Goal: Task Accomplishment & Management: Manage account settings

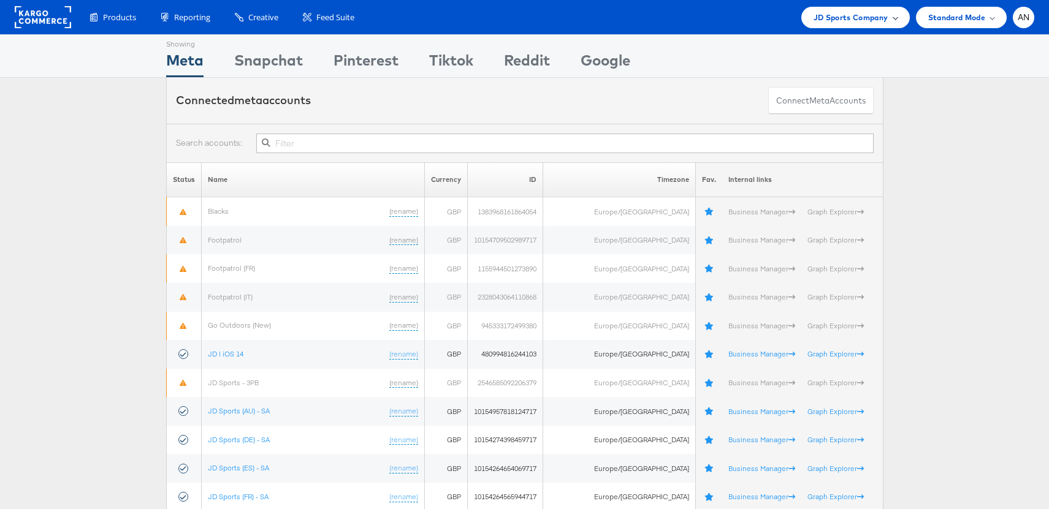
click at [856, 22] on span "JD Sports Company" at bounding box center [850, 17] width 75 height 13
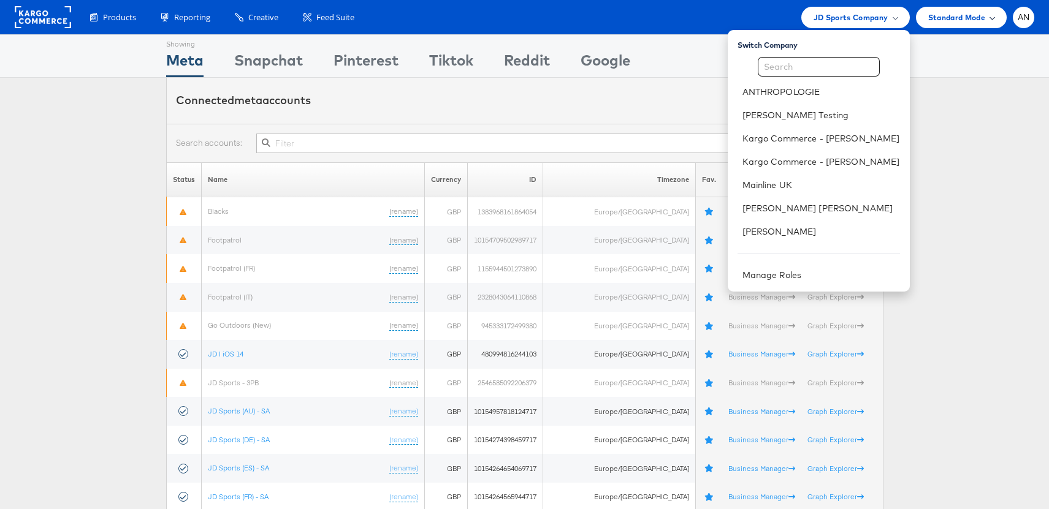
click at [986, 17] on div "Standard Mode" at bounding box center [961, 17] width 66 height 13
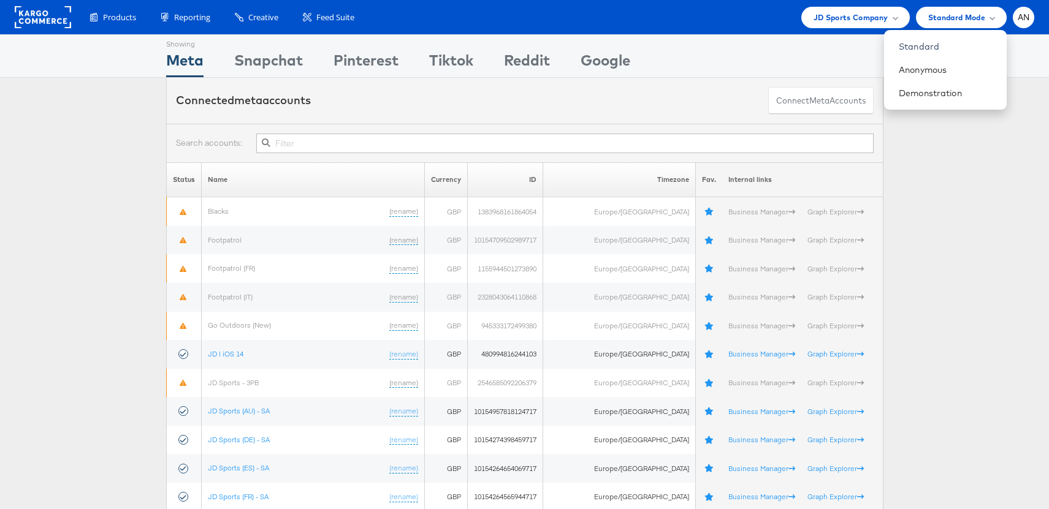
click at [840, 36] on div "Showing Meta Showing Snapchat Showing Pinterest Showing Tiktok Showing Reddit S…" at bounding box center [524, 56] width 717 height 42
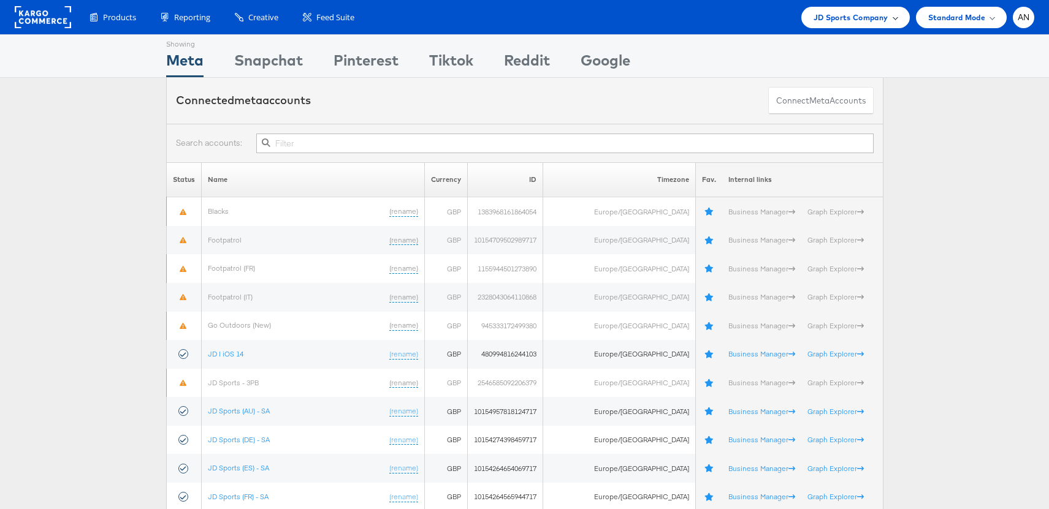
click at [842, 21] on span "JD Sports Company" at bounding box center [850, 17] width 75 height 13
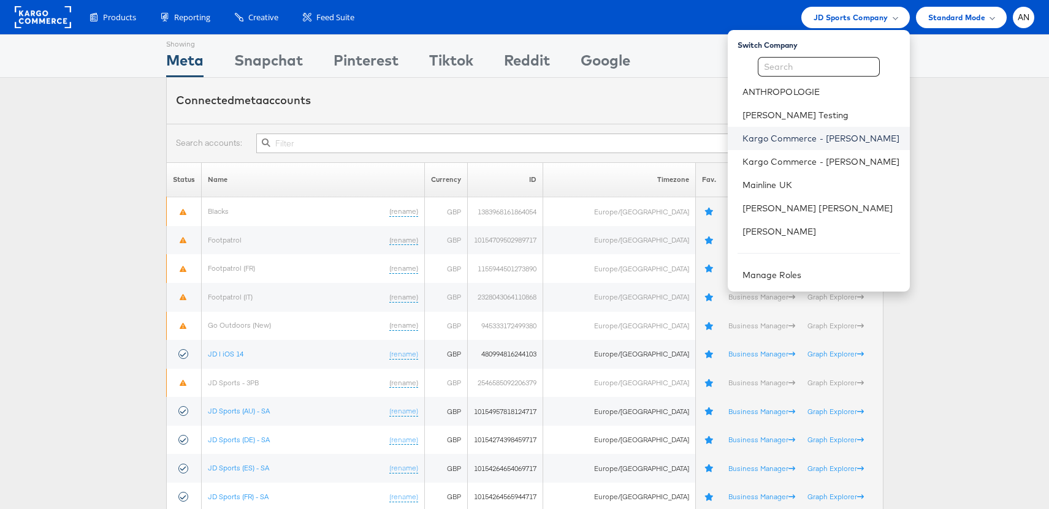
click at [839, 139] on link "Kargo Commerce - Anusha Narayanan" at bounding box center [821, 138] width 158 height 12
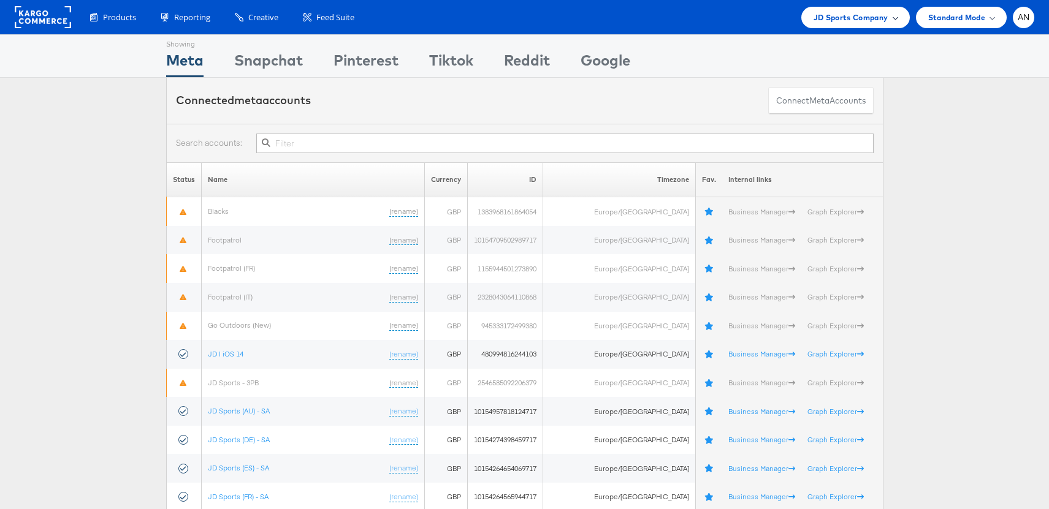
click at [854, 18] on span "JD Sports Company" at bounding box center [850, 17] width 75 height 13
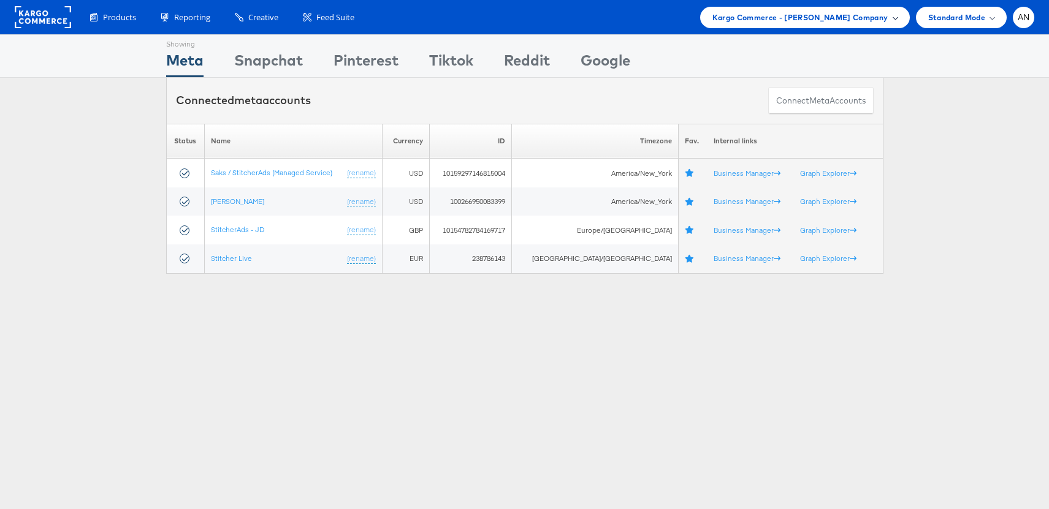
click at [748, 23] on span "Kargo Commerce - [PERSON_NAME] Company" at bounding box center [800, 17] width 176 height 13
click at [786, 26] on div "Kargo Commerce - [PERSON_NAME] Company" at bounding box center [805, 17] width 210 height 21
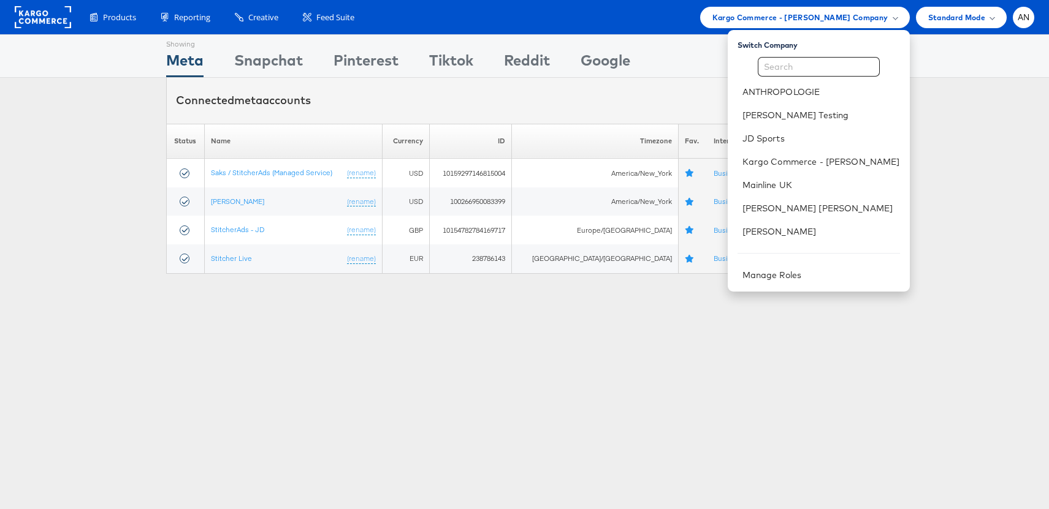
click at [537, 360] on div "Showing Meta Showing Snapchat Showing Pinterest Showing Tiktok Showing Reddit S…" at bounding box center [524, 340] width 1049 height 613
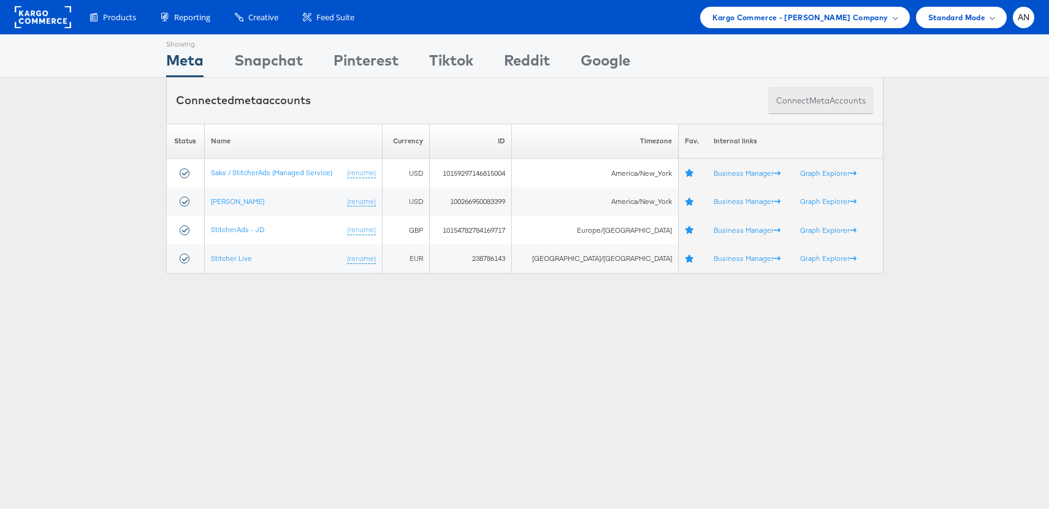
click at [821, 98] on span "meta" at bounding box center [819, 101] width 20 height 12
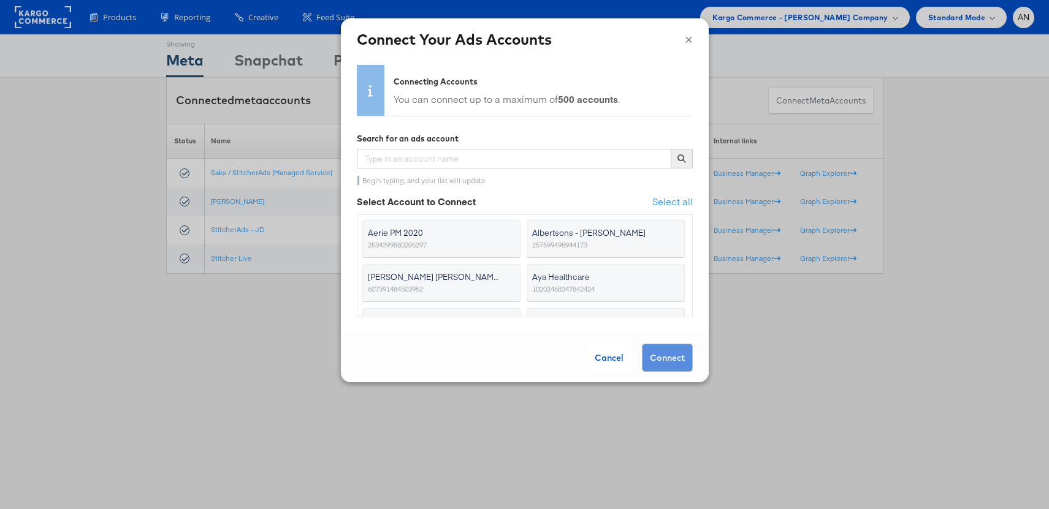
click at [618, 275] on span "Aya Healthcare" at bounding box center [598, 277] width 132 height 12
click at [0, 0] on input "Aya Healthcare 10202468347842424" at bounding box center [0, 0] width 0 height 0
click at [463, 237] on span "Aerie PM 2020" at bounding box center [434, 232] width 132 height 12
click at [0, 0] on input "Aerie PM 2020 2534399880205297" at bounding box center [0, 0] width 0 height 0
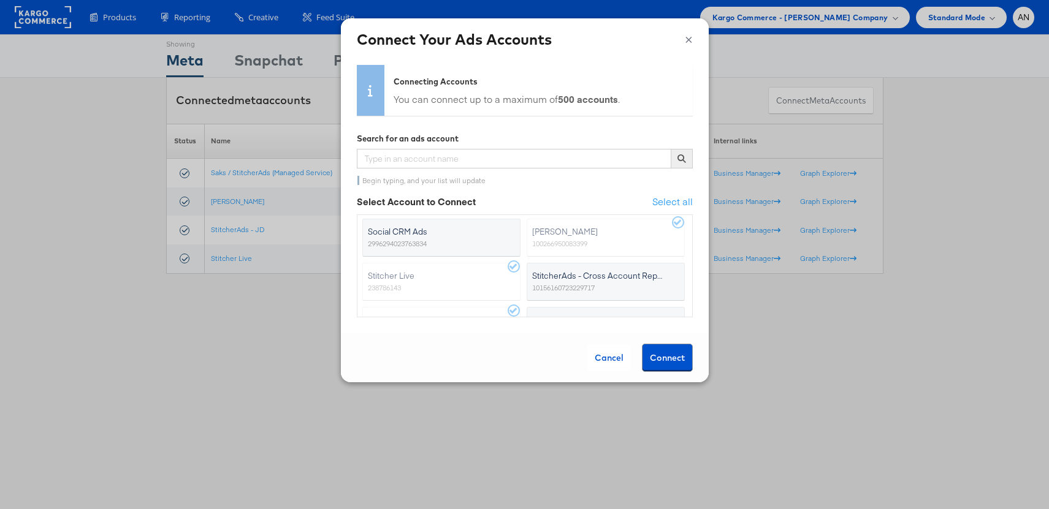
scroll to position [0, 0]
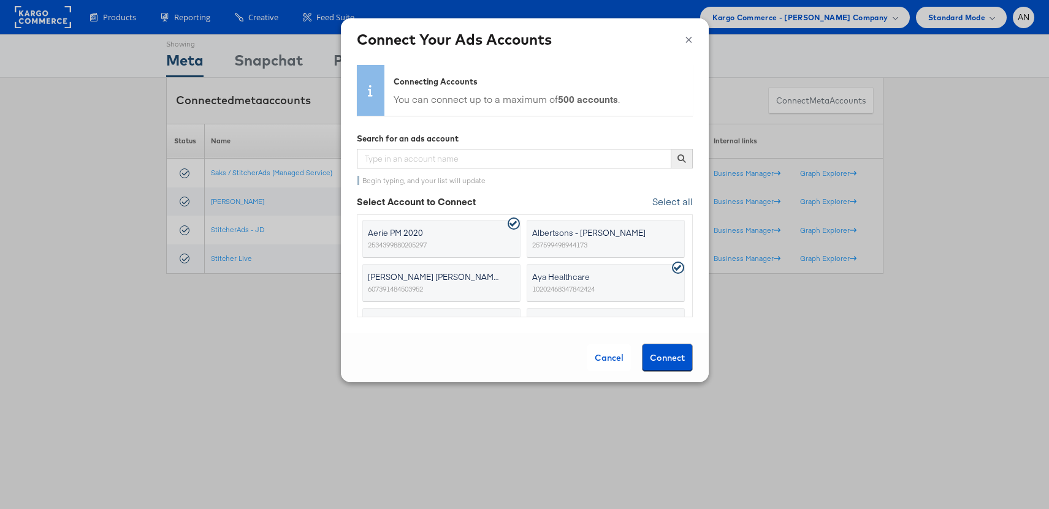
click at [674, 197] on span "Select all" at bounding box center [672, 201] width 40 height 13
click at [678, 365] on button "Connect" at bounding box center [667, 358] width 51 height 28
click at [674, 357] on button "Connect" at bounding box center [667, 358] width 51 height 28
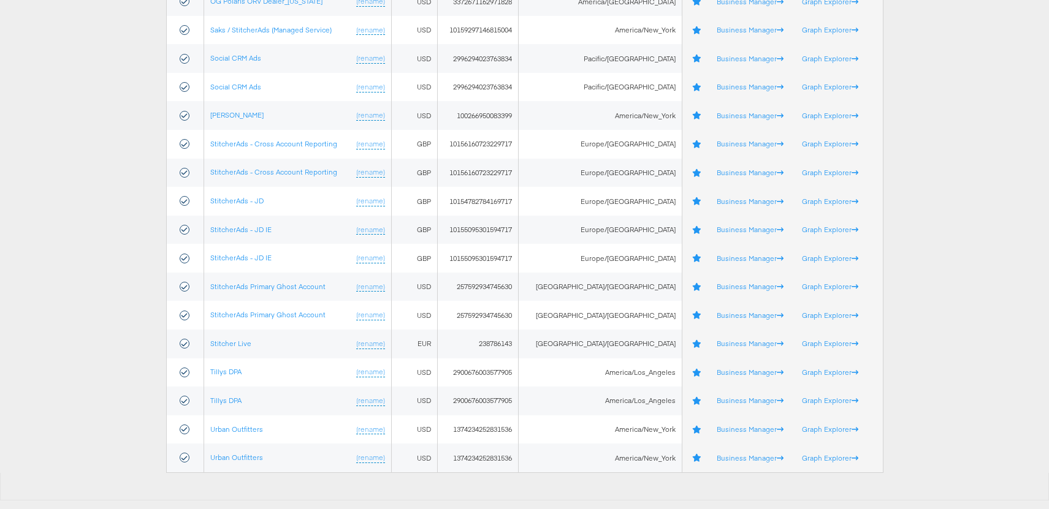
scroll to position [869, 0]
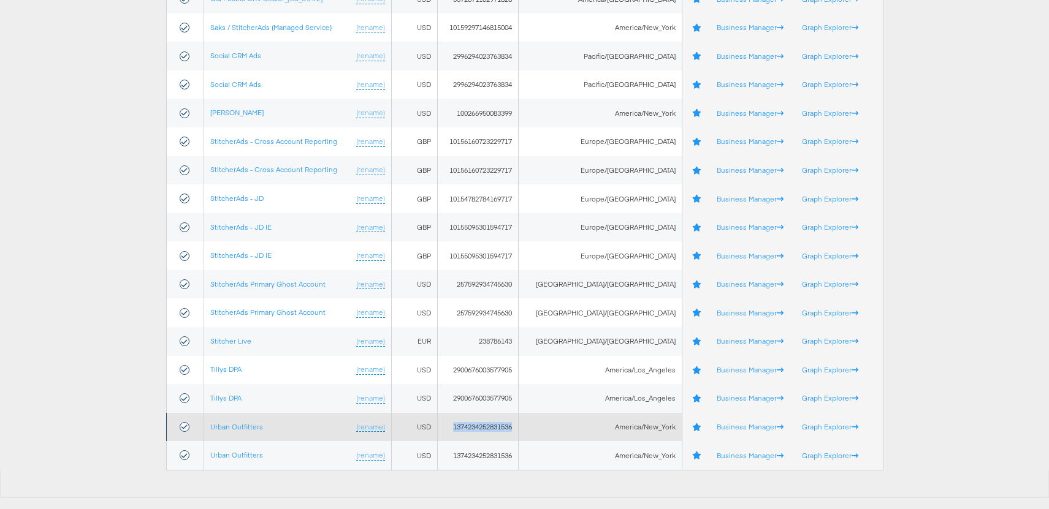
drag, startPoint x: 482, startPoint y: 426, endPoint x: 547, endPoint y: 428, distance: 65.6
click at [519, 428] on td "1374234252831536" at bounding box center [478, 427] width 81 height 29
copy td "1374234252831536"
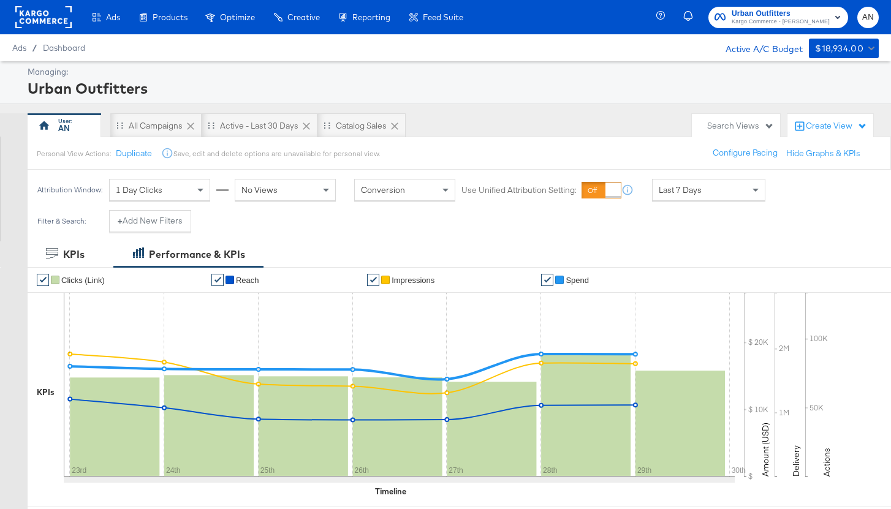
click at [712, 189] on div "Last 7 Days" at bounding box center [709, 190] width 112 height 21
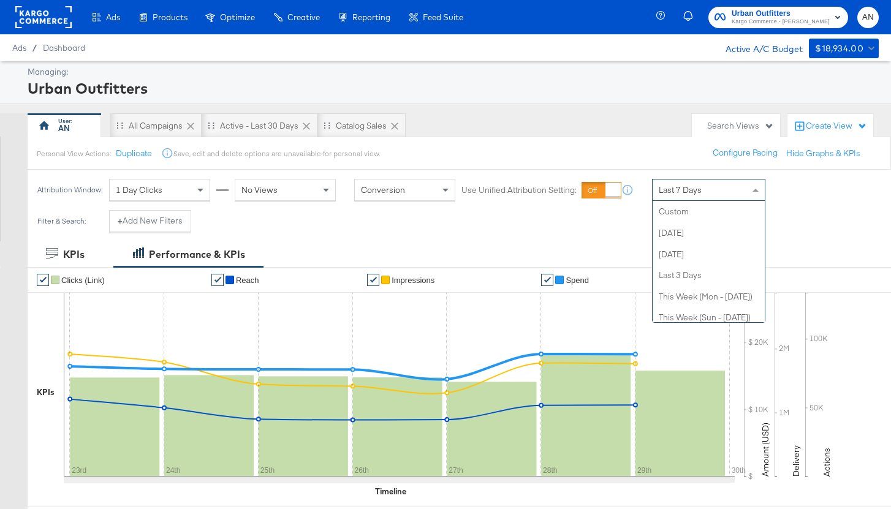
scroll to position [170, 0]
click at [404, 232] on div "Filter & Search: + Add New Filters" at bounding box center [445, 225] width 891 height 31
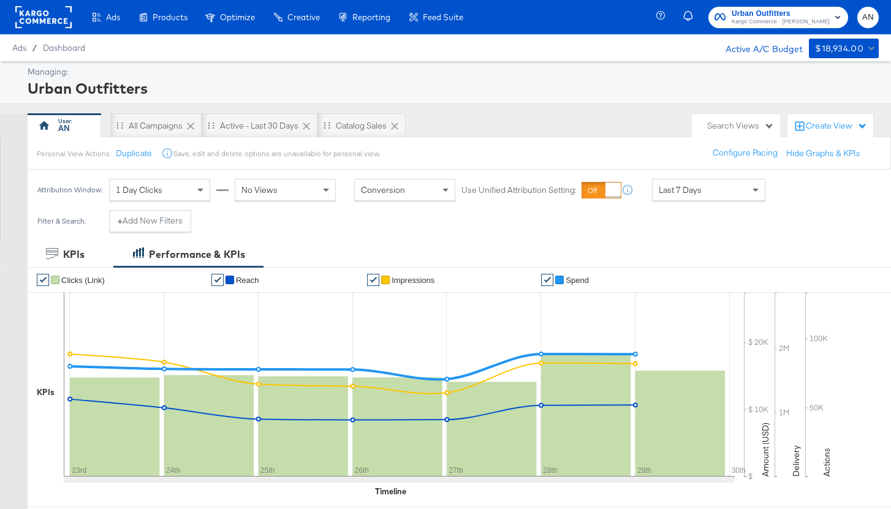
click at [712, 197] on div "Last 7 Days" at bounding box center [709, 190] width 112 height 21
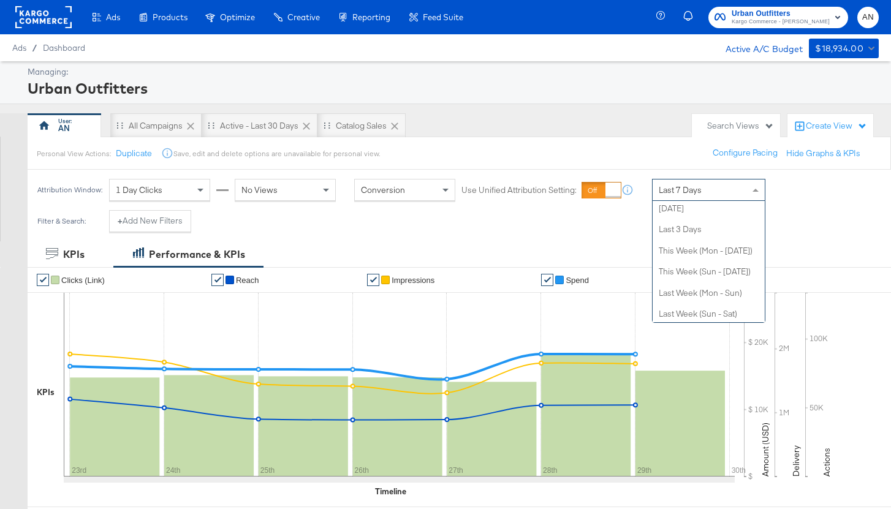
scroll to position [0, 0]
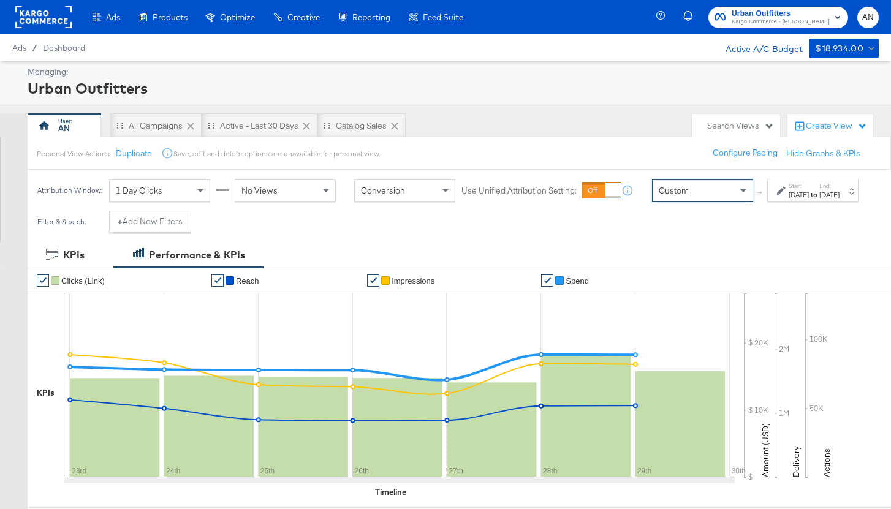
click at [789, 200] on div "Sep 30th 2025" at bounding box center [799, 195] width 20 height 10
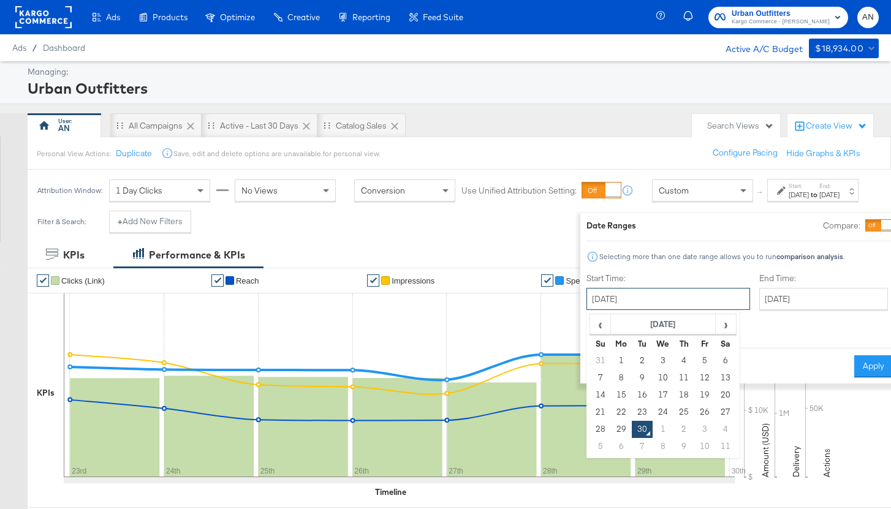
click at [624, 300] on input "September 30th 2025" at bounding box center [669, 299] width 164 height 22
click at [591, 324] on span "‹" at bounding box center [600, 324] width 19 height 18
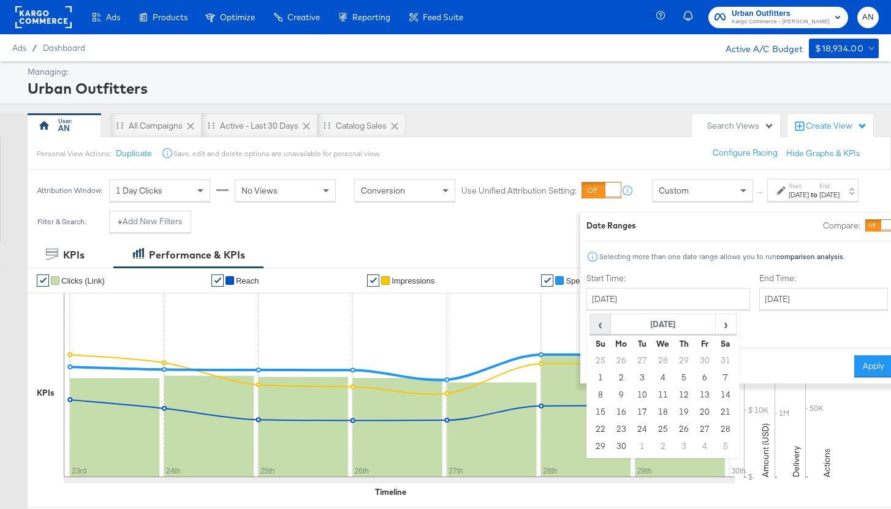
click at [591, 324] on span "‹" at bounding box center [600, 324] width 19 height 18
click at [653, 363] on td "1" at bounding box center [663, 360] width 21 height 17
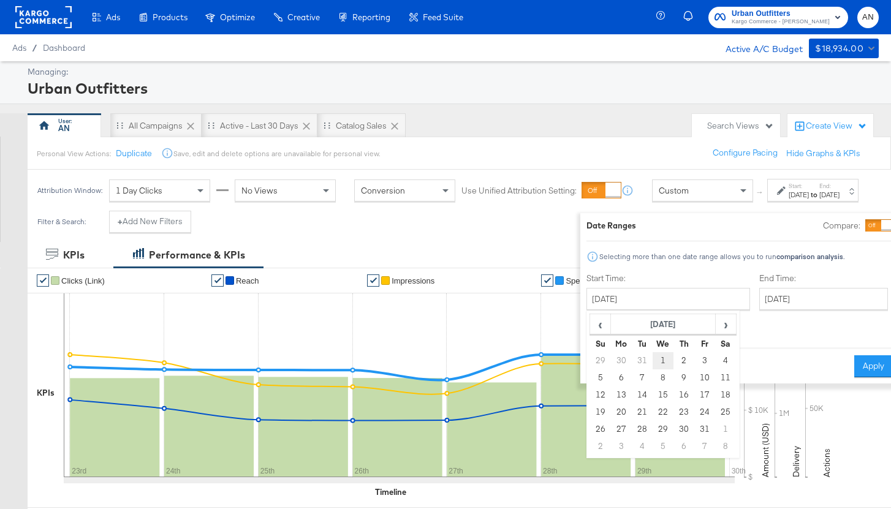
type input "January 1st 2025"
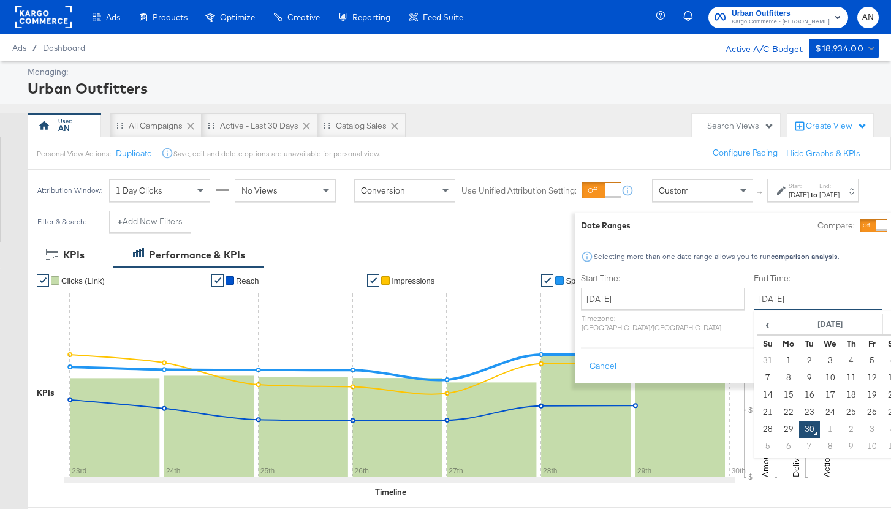
click at [759, 302] on input "September 30th 2025" at bounding box center [818, 299] width 129 height 22
click at [758, 426] on td "28" at bounding box center [768, 429] width 21 height 17
type input "September 28th 2025"
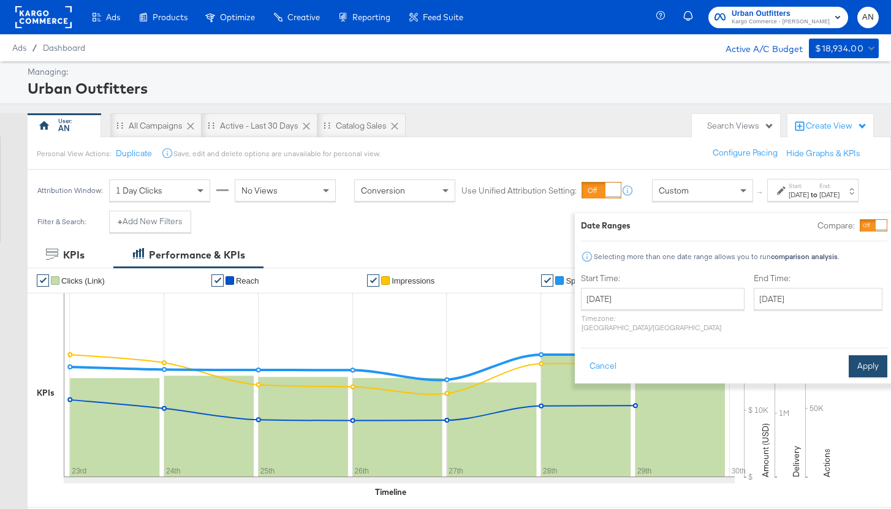
click at [851, 357] on button "Apply" at bounding box center [868, 367] width 39 height 22
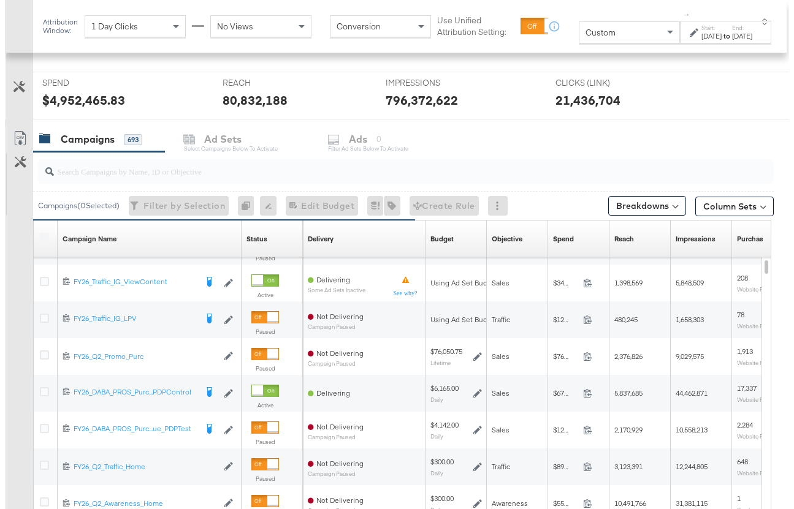
scroll to position [345, 0]
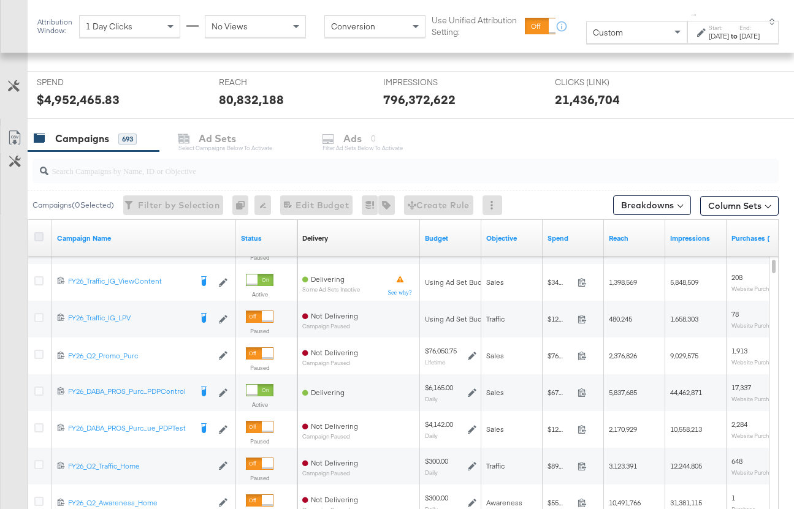
click at [38, 238] on icon at bounding box center [38, 236] width 9 height 9
click at [0, 0] on input "checkbox" at bounding box center [0, 0] width 0 height 0
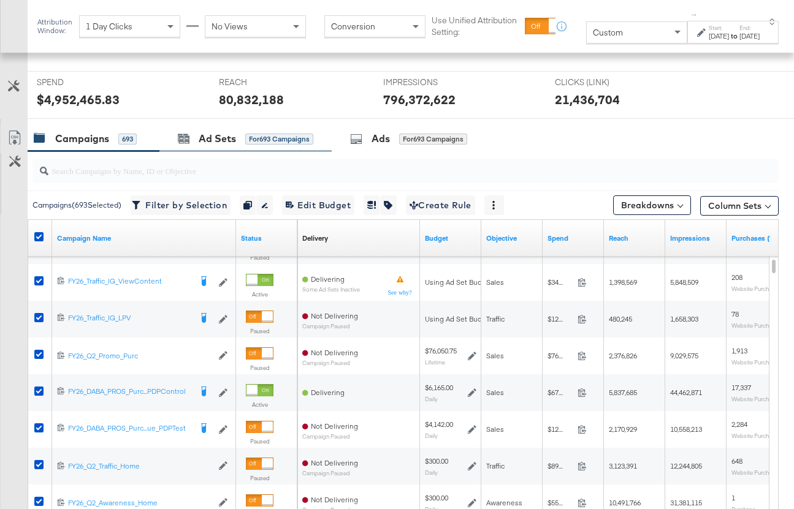
click at [213, 147] on div "Ad Sets for 693 Campaigns" at bounding box center [245, 139] width 172 height 26
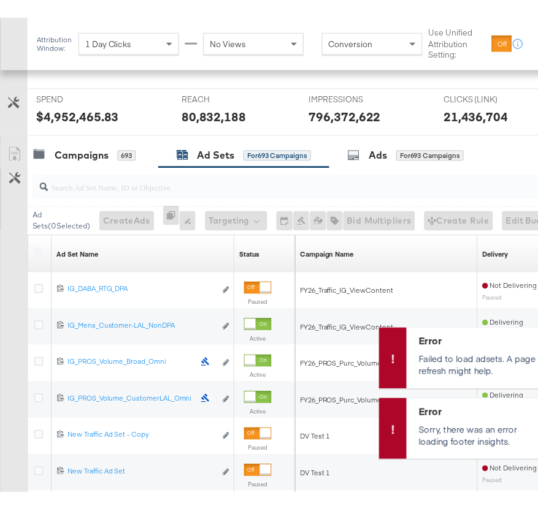
scroll to position [357, 0]
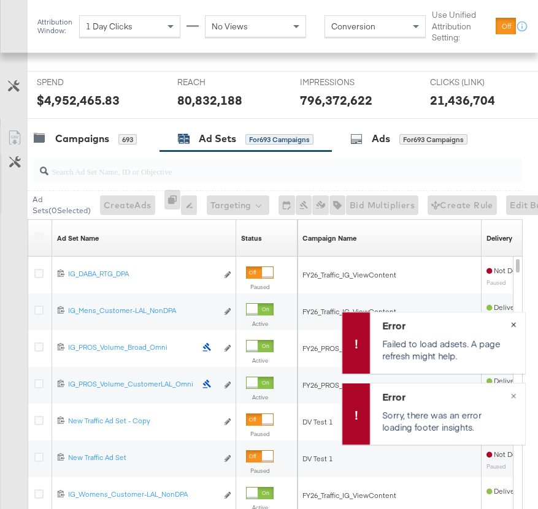
click at [511, 324] on span "×" at bounding box center [514, 323] width 6 height 14
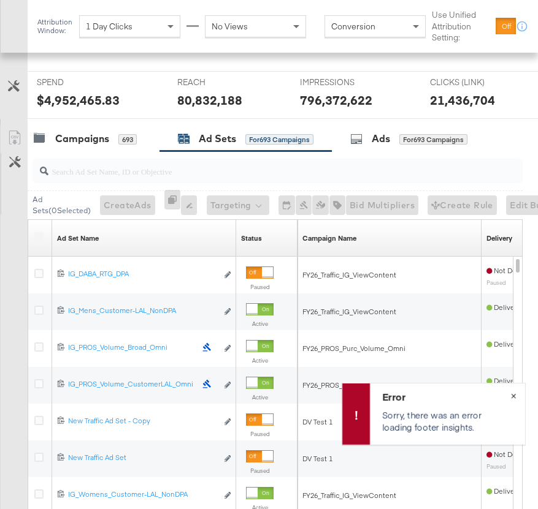
click at [512, 394] on span "×" at bounding box center [514, 394] width 6 height 14
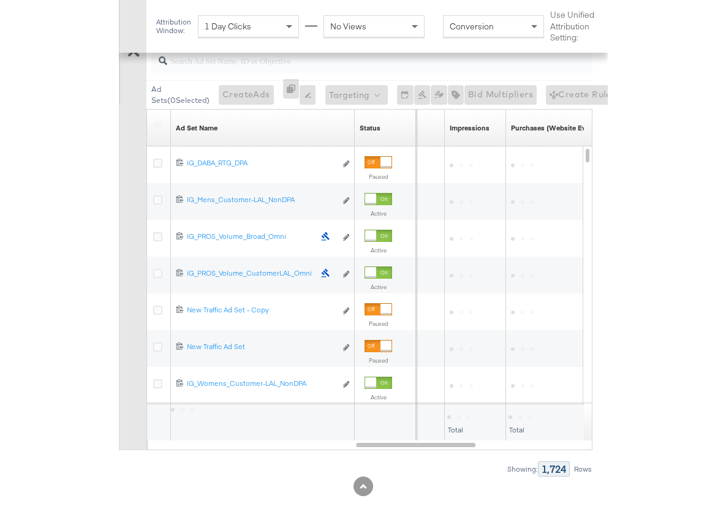
scroll to position [578, 0]
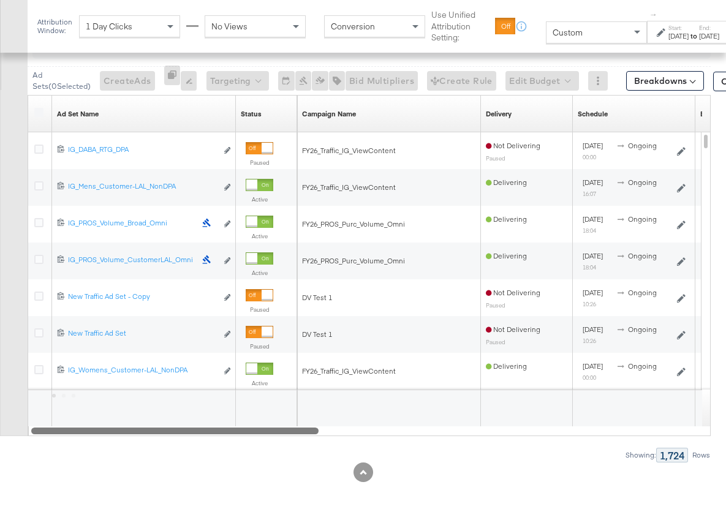
drag, startPoint x: 482, startPoint y: 432, endPoint x: 152, endPoint y: 412, distance: 330.4
click at [152, 412] on div "Ad Set Name Sorting Unavailable Status Sorting Unavailable Campaign Name Sortin…" at bounding box center [369, 265] width 683 height 341
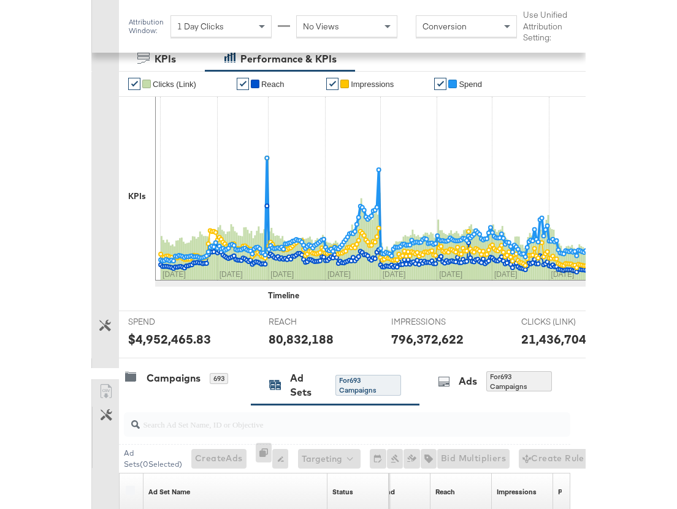
scroll to position [0, 0]
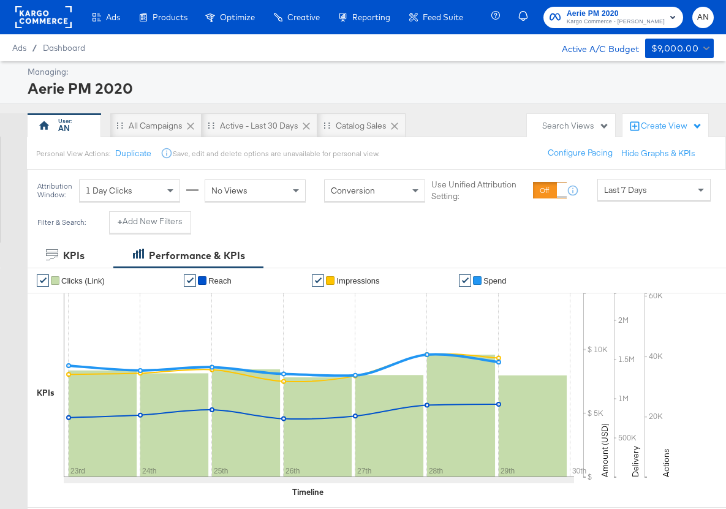
click at [235, 184] on div "No Views" at bounding box center [255, 190] width 100 height 21
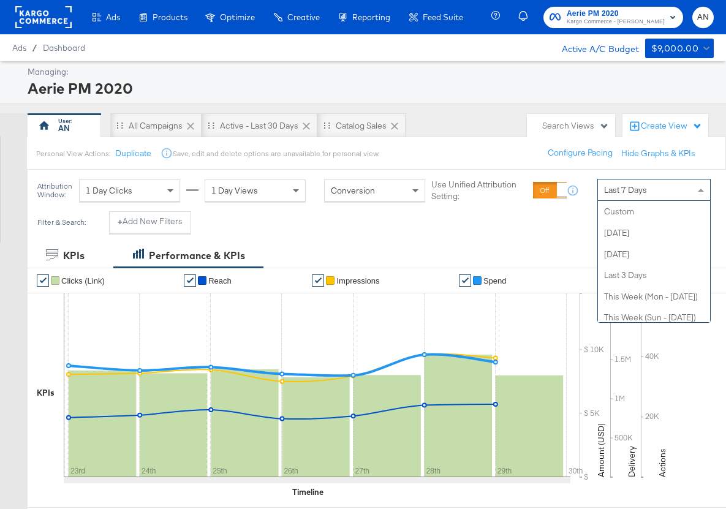
click at [644, 191] on span "Last 7 Days" at bounding box center [625, 190] width 43 height 11
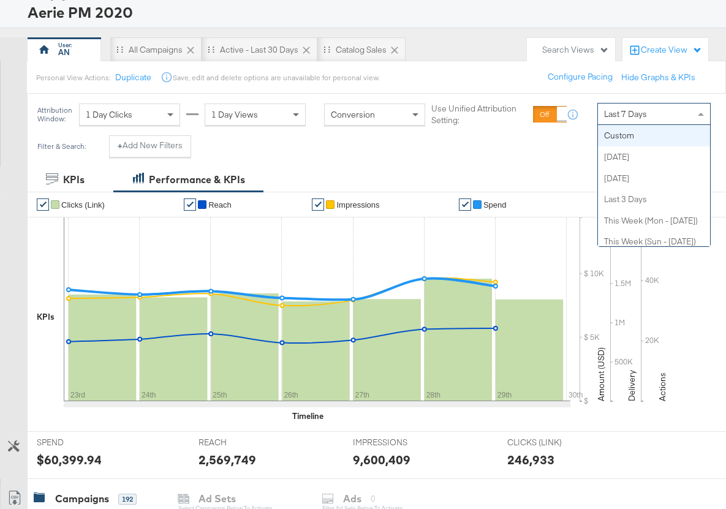
scroll to position [72, 0]
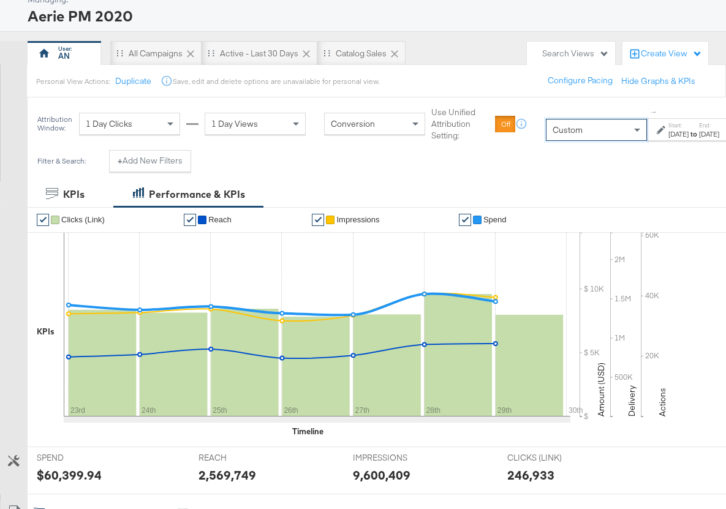
click at [672, 135] on div "Sep 30th 2025" at bounding box center [679, 134] width 20 height 10
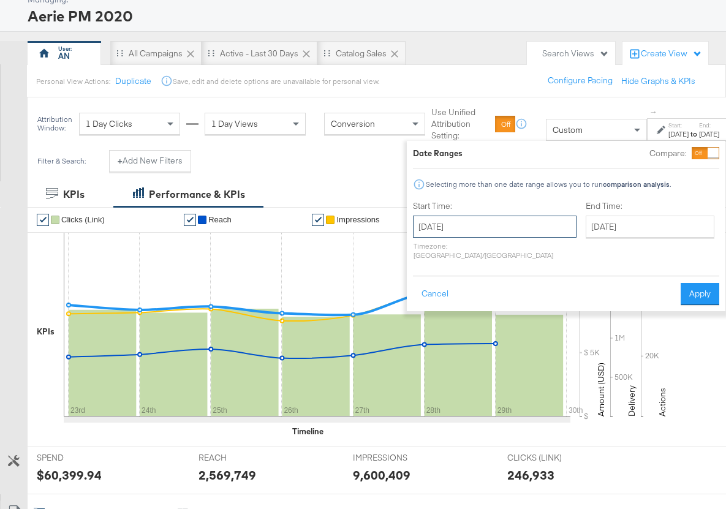
click at [467, 230] on input "September 30th 2025" at bounding box center [495, 227] width 164 height 22
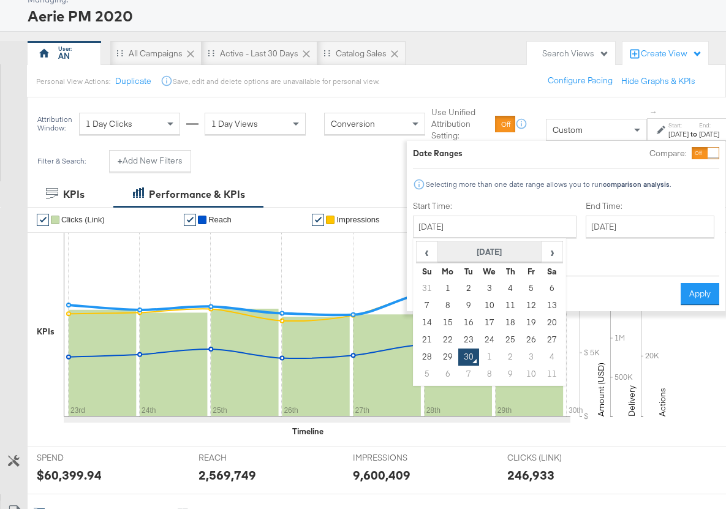
click at [472, 253] on th "September 2025" at bounding box center [490, 252] width 105 height 21
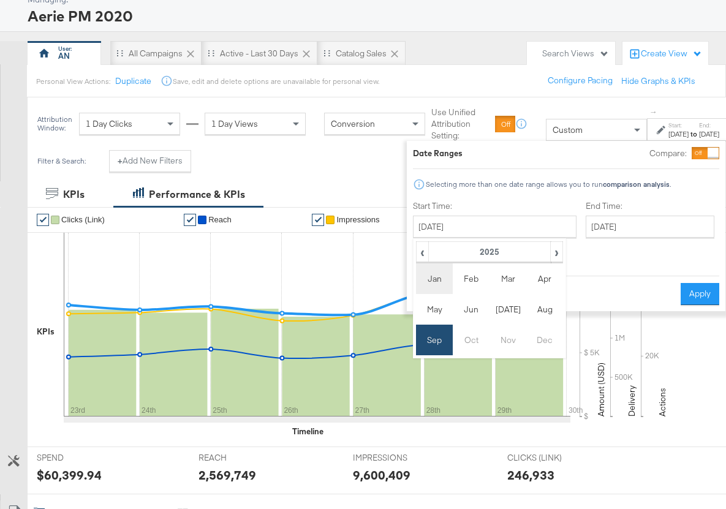
click at [432, 284] on td "Jan" at bounding box center [434, 279] width 37 height 31
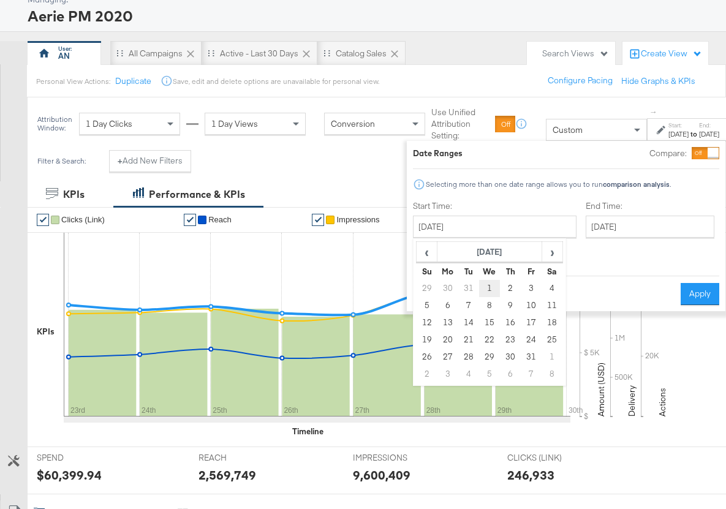
click at [486, 289] on td "1" at bounding box center [489, 288] width 21 height 17
type input "January 1st 2025"
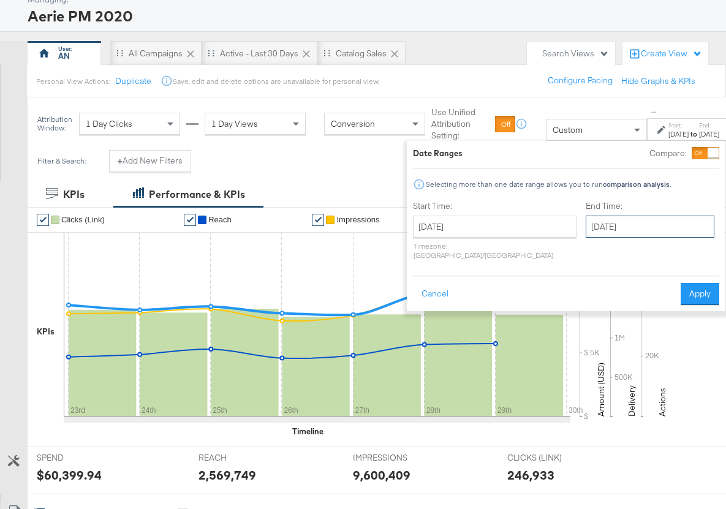
click at [593, 231] on input "September 30th 2025" at bounding box center [650, 227] width 129 height 22
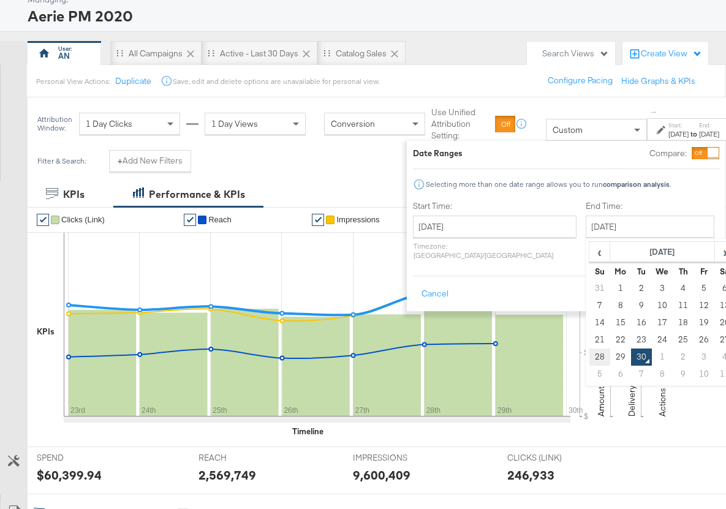
click at [590, 359] on td "28" at bounding box center [600, 357] width 21 height 17
type input "September 28th 2025"
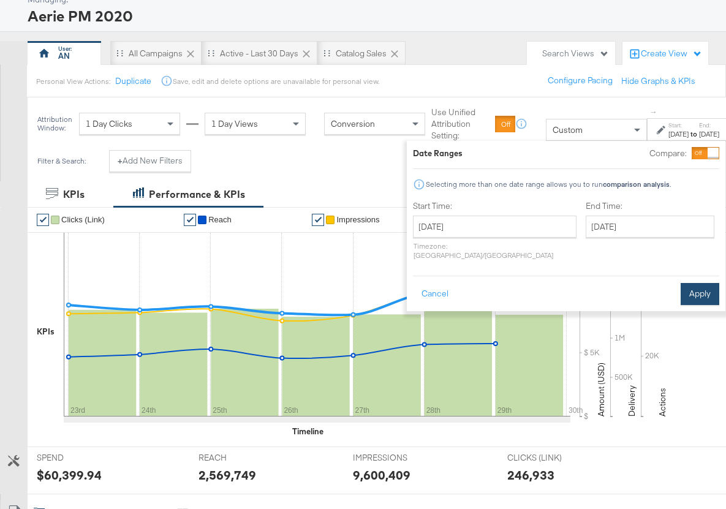
click at [696, 288] on button "Apply" at bounding box center [700, 294] width 39 height 22
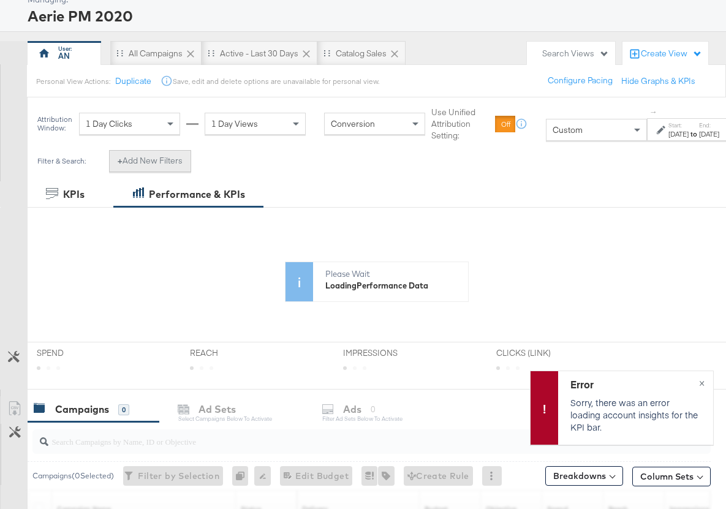
click at [146, 165] on button "+ Add New Filters" at bounding box center [150, 161] width 82 height 22
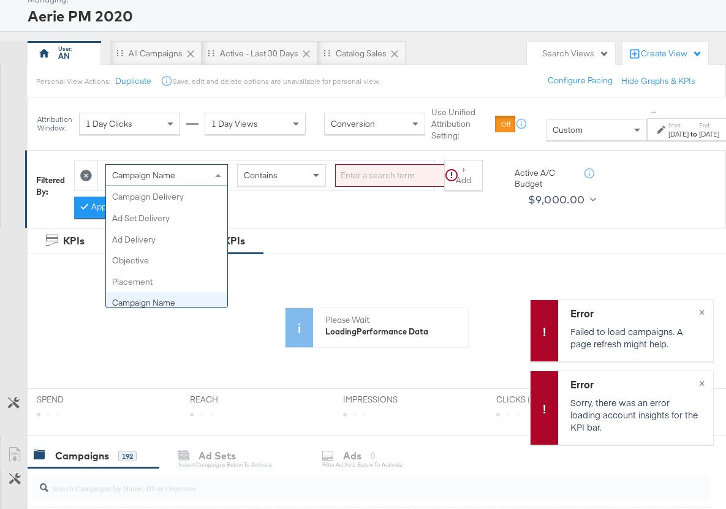
click at [158, 181] on span "Campaign Name" at bounding box center [143, 175] width 63 height 11
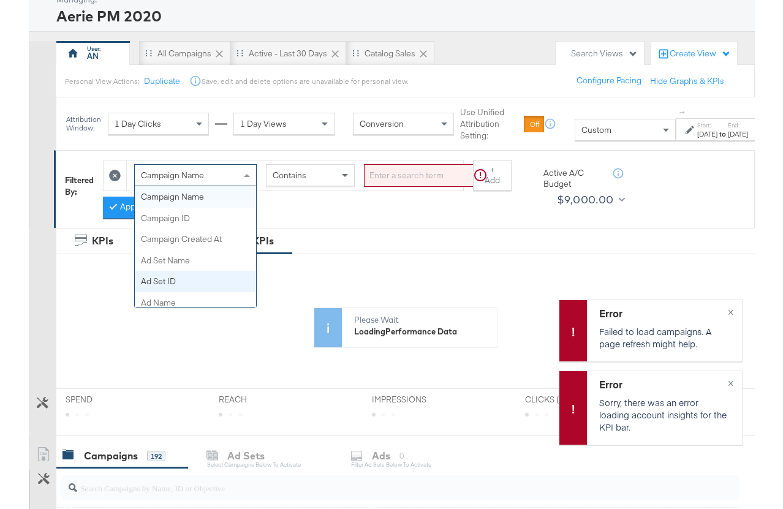
scroll to position [145, 0]
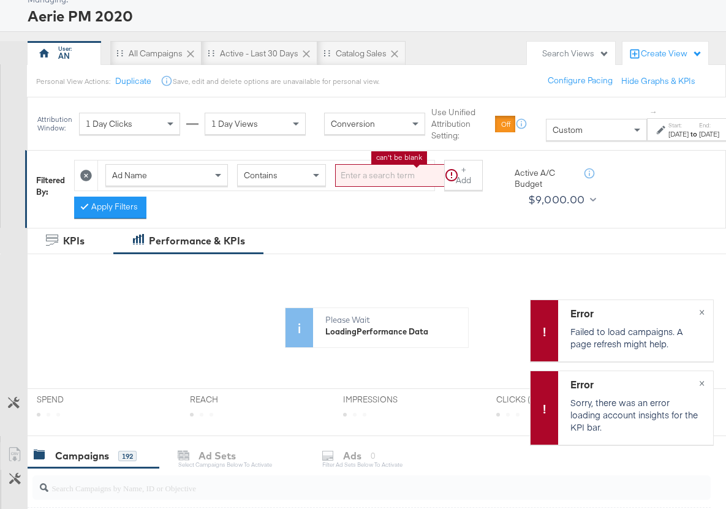
click at [354, 184] on input "search" at bounding box center [398, 175] width 126 height 23
drag, startPoint x: 343, startPoint y: 181, endPoint x: 345, endPoint y: 188, distance: 7.2
click at [341, 181] on input "Kargo" at bounding box center [388, 175] width 106 height 23
type input "kargo"
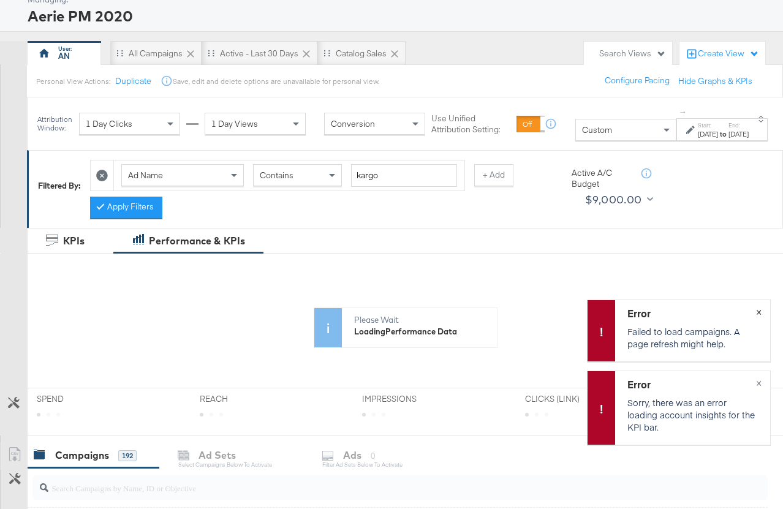
click at [756, 311] on span "×" at bounding box center [759, 311] width 6 height 14
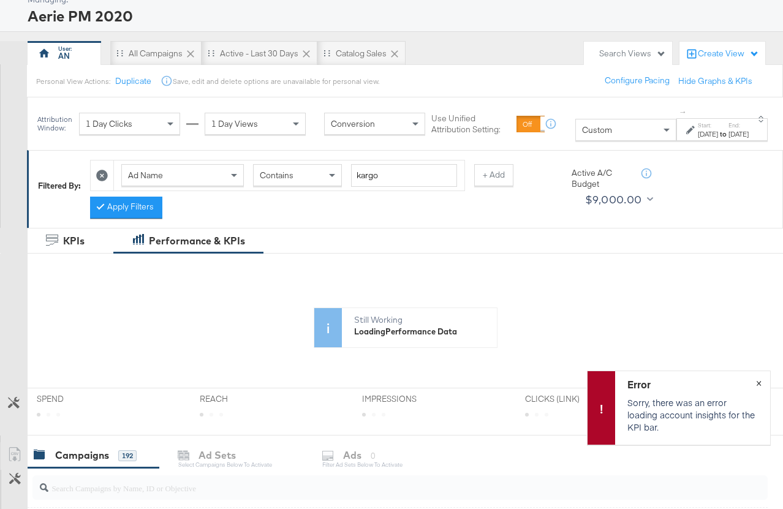
drag, startPoint x: 760, startPoint y: 381, endPoint x: 742, endPoint y: 376, distance: 18.4
click at [758, 380] on span "×" at bounding box center [759, 382] width 6 height 14
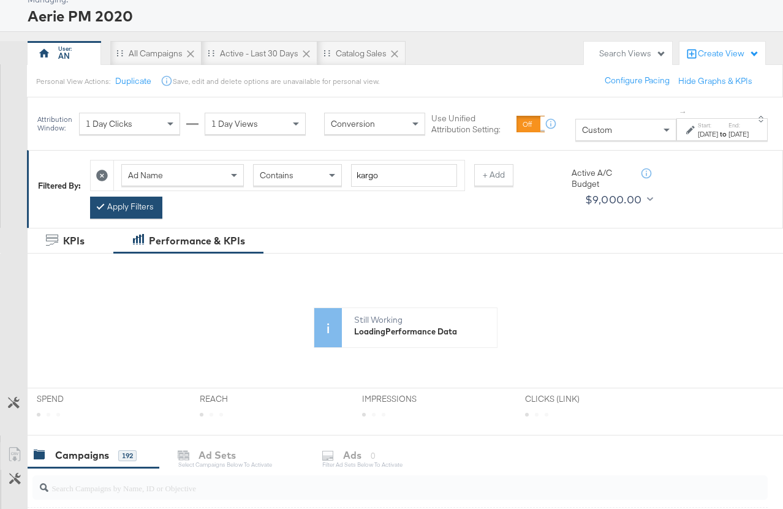
click at [151, 208] on button "Apply Filters" at bounding box center [126, 208] width 72 height 22
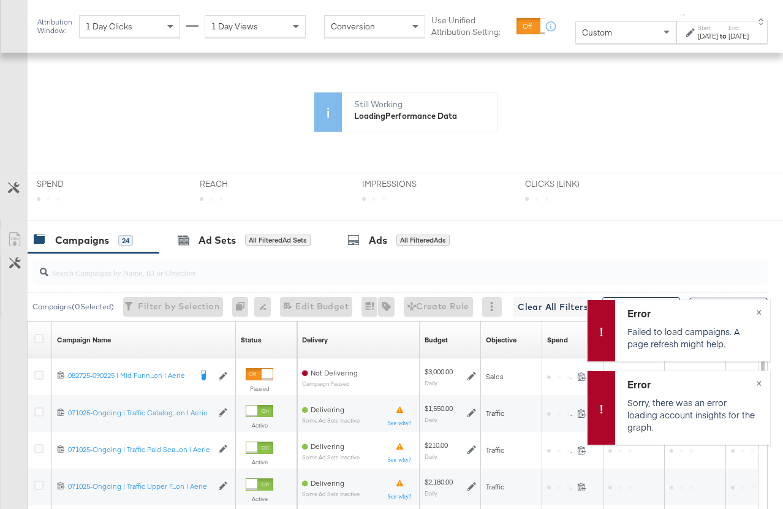
scroll to position [293, 0]
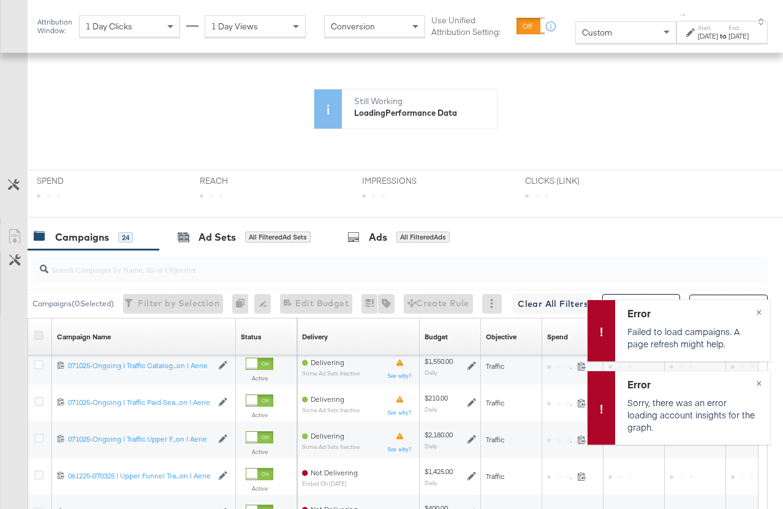
click at [39, 334] on icon at bounding box center [38, 335] width 9 height 9
click at [0, 0] on input "checkbox" at bounding box center [0, 0] width 0 height 0
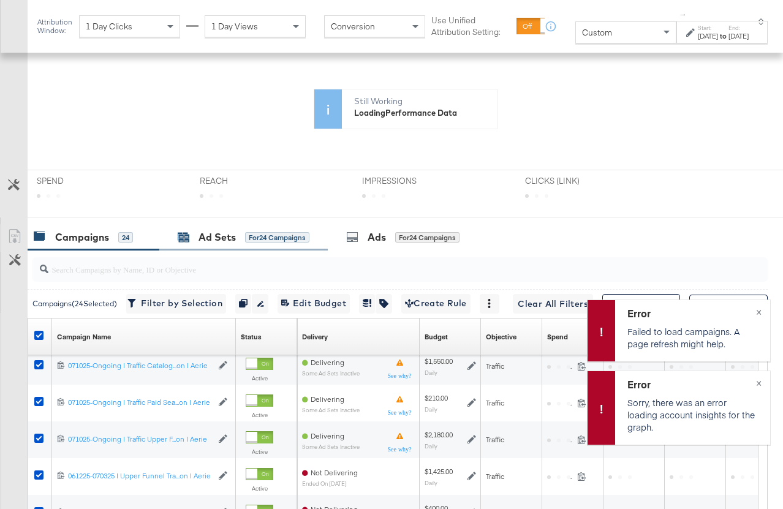
click at [224, 238] on div "Ad Sets" at bounding box center [217, 237] width 37 height 14
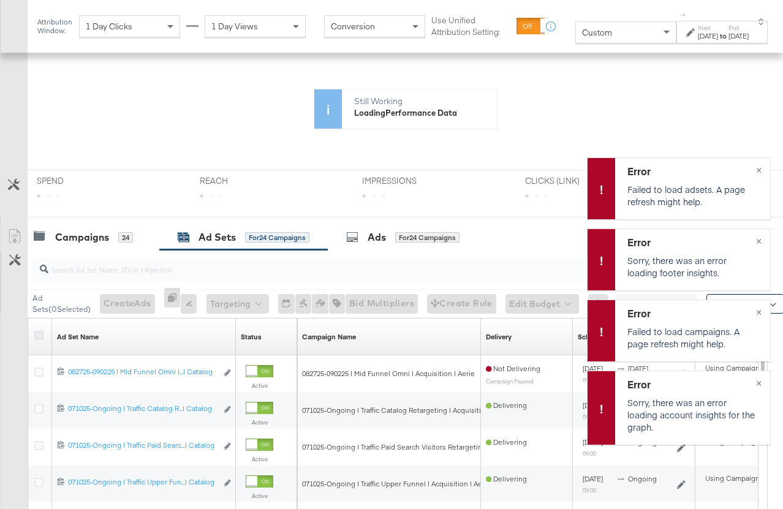
click at [37, 334] on icon at bounding box center [38, 335] width 9 height 9
click at [0, 0] on input "checkbox" at bounding box center [0, 0] width 0 height 0
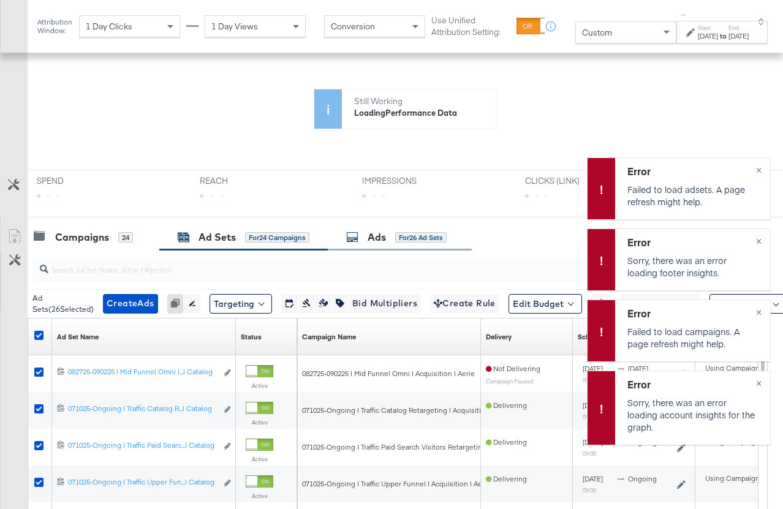
click at [384, 238] on div "Ads" at bounding box center [377, 237] width 18 height 14
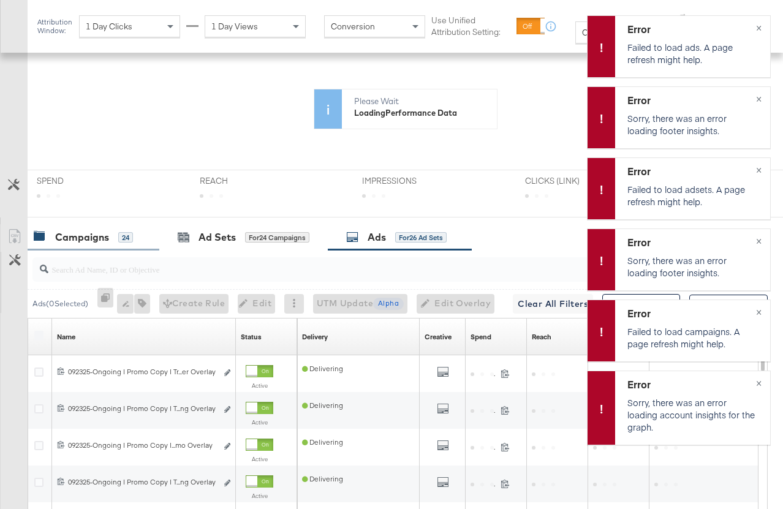
click at [91, 240] on div "Campaigns" at bounding box center [82, 237] width 54 height 14
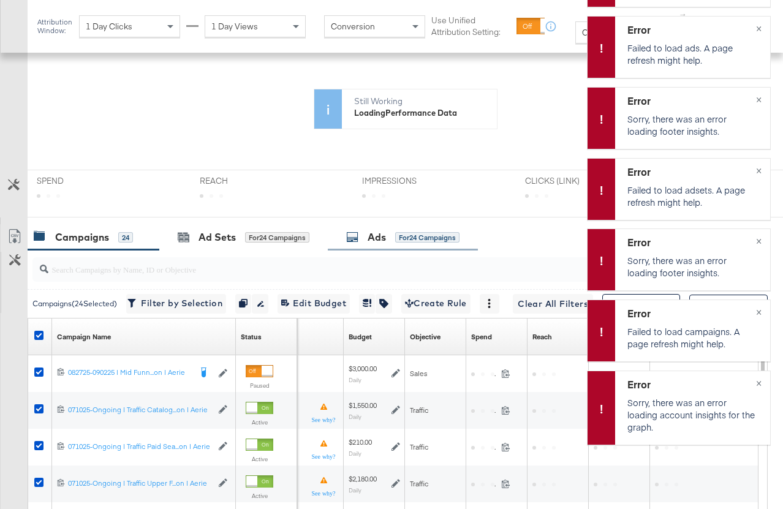
click at [390, 235] on div "Ads for 24 Campaigns" at bounding box center [402, 237] width 113 height 14
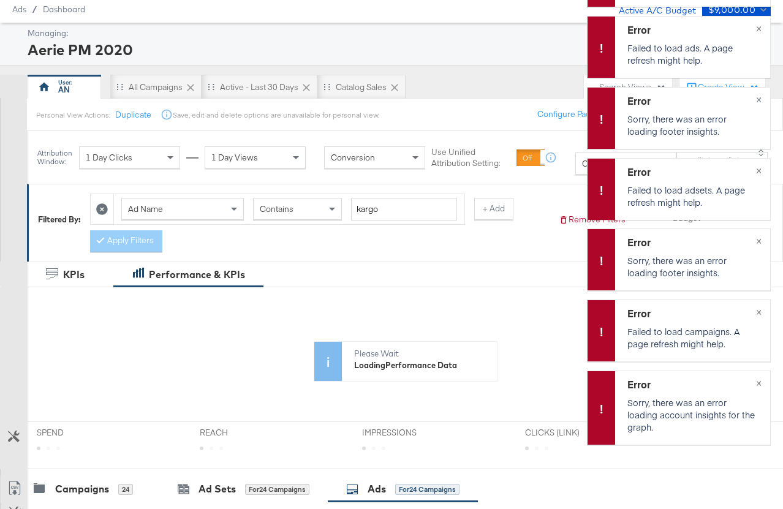
scroll to position [37, 0]
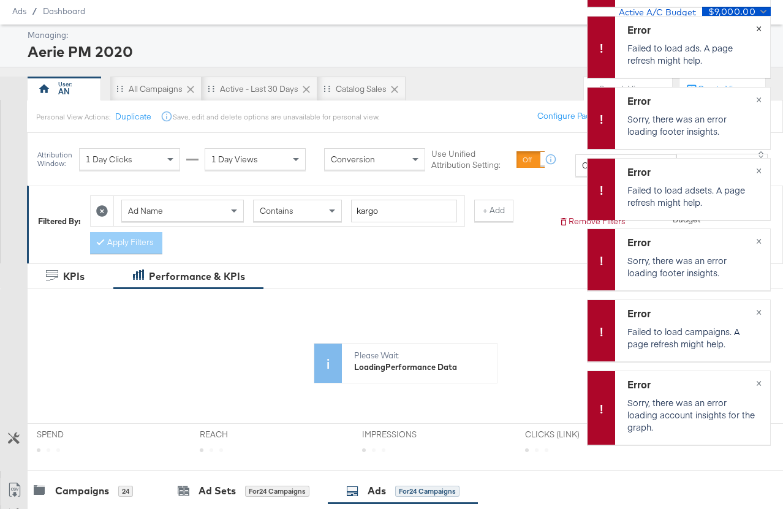
click at [758, 28] on span "×" at bounding box center [759, 27] width 6 height 14
click at [758, 97] on span "×" at bounding box center [759, 98] width 6 height 14
click at [759, 100] on span "×" at bounding box center [759, 98] width 6 height 14
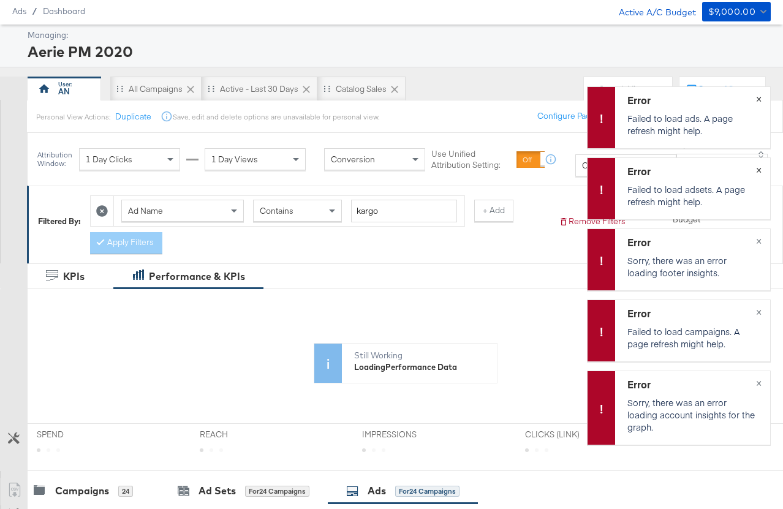
drag, startPoint x: 757, startPoint y: 169, endPoint x: 753, endPoint y: 164, distance: 6.6
click at [757, 169] on span "×" at bounding box center [759, 169] width 6 height 14
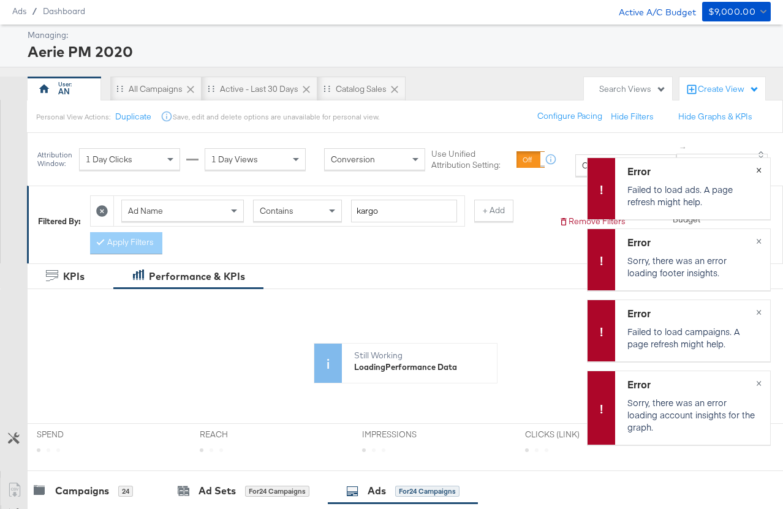
click at [761, 169] on span "×" at bounding box center [759, 169] width 6 height 14
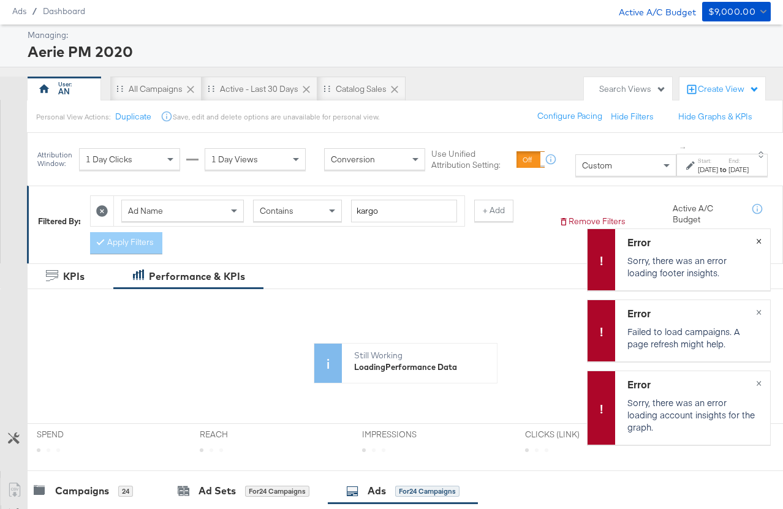
click at [755, 237] on button "×" at bounding box center [759, 240] width 23 height 22
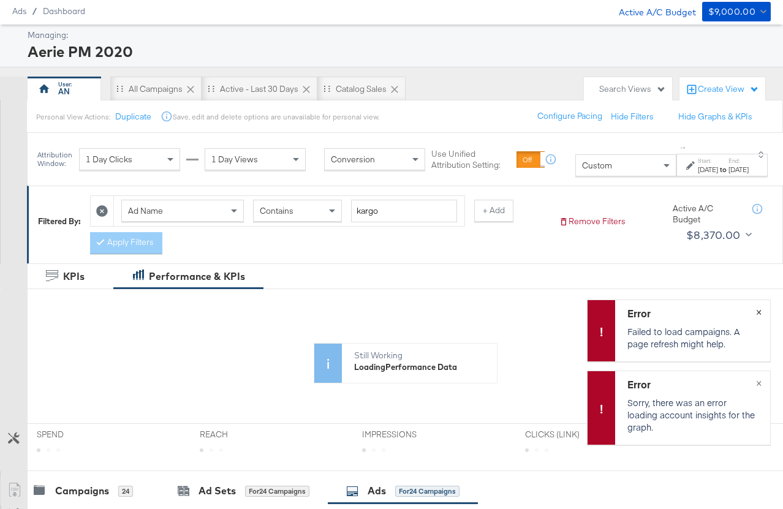
click at [761, 308] on span "×" at bounding box center [759, 311] width 6 height 14
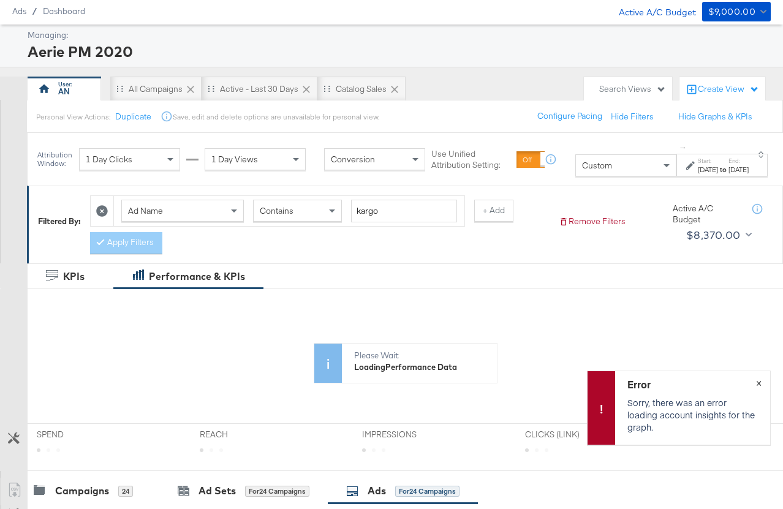
click at [759, 382] on span "×" at bounding box center [759, 382] width 6 height 14
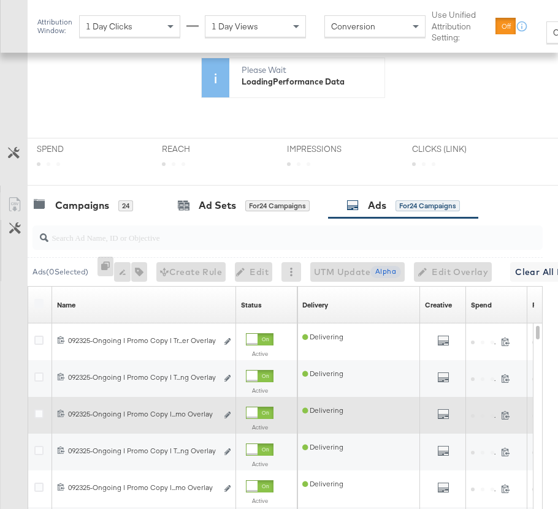
scroll to position [405, 0]
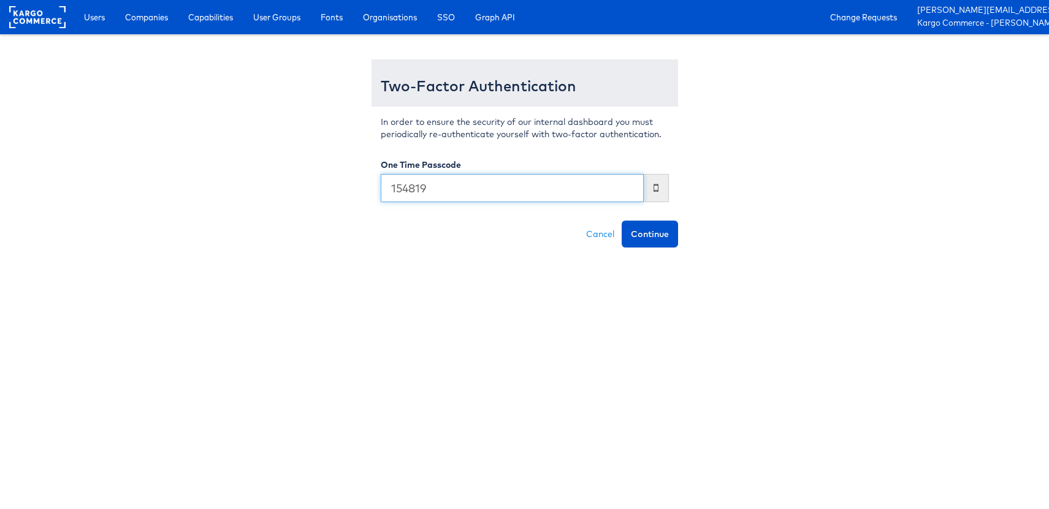
type input "154819"
click at [622, 221] on button "Continue" at bounding box center [650, 234] width 56 height 27
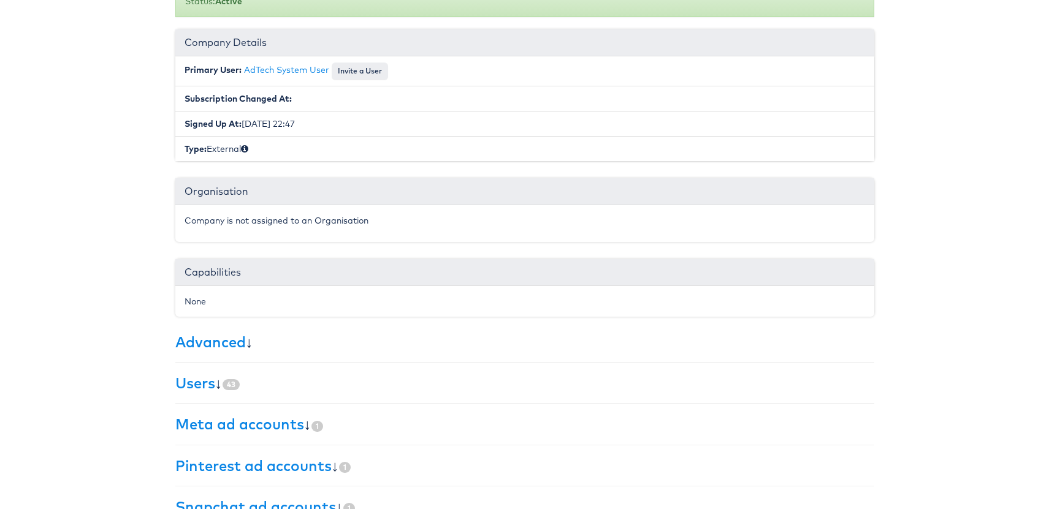
scroll to position [210, 0]
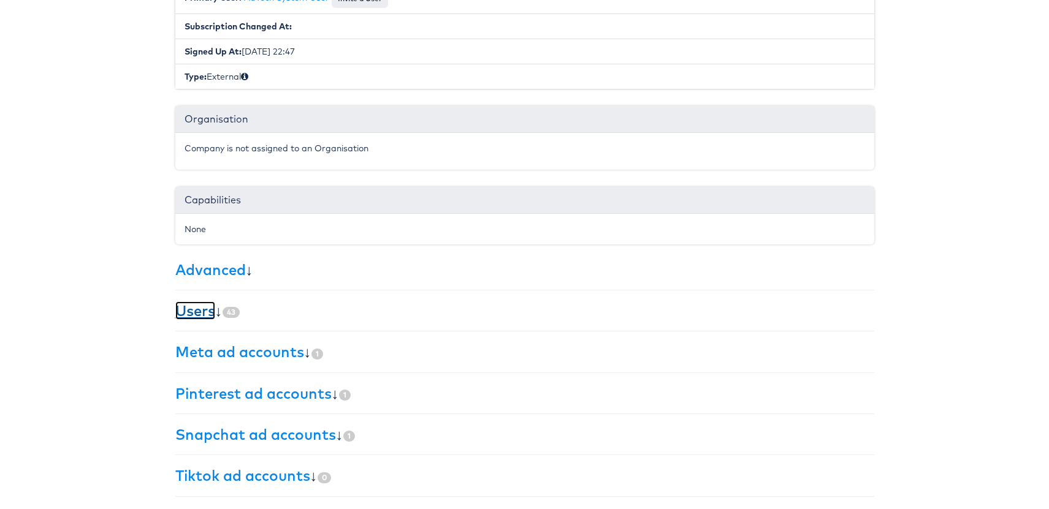
click at [199, 309] on link "Users" at bounding box center [195, 311] width 40 height 18
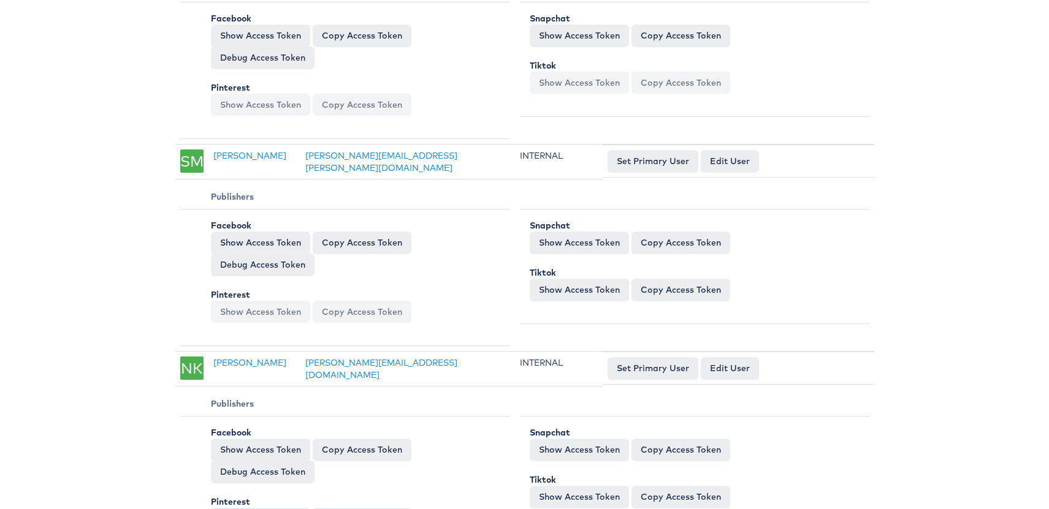
scroll to position [8556, 0]
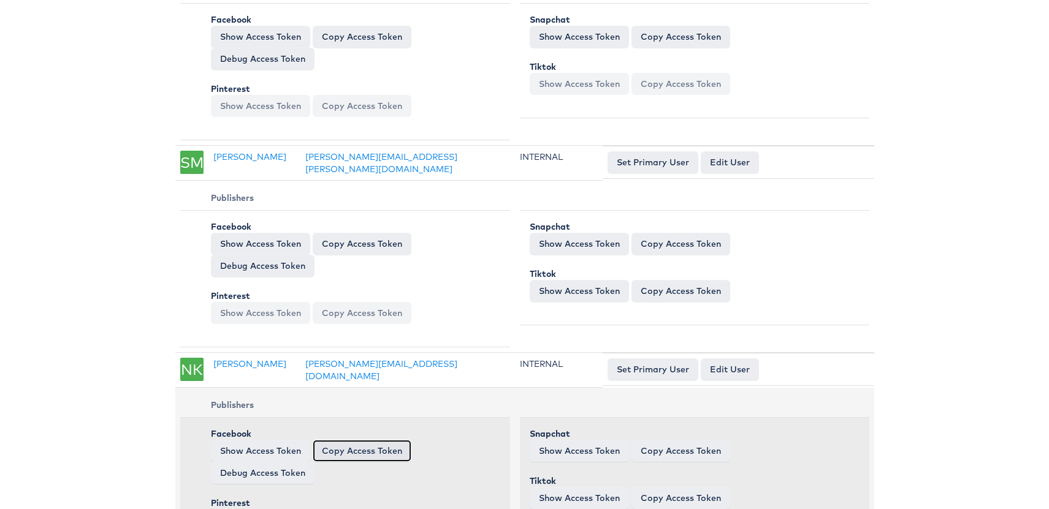
click at [352, 440] on button "Copy Access Token" at bounding box center [362, 451] width 99 height 22
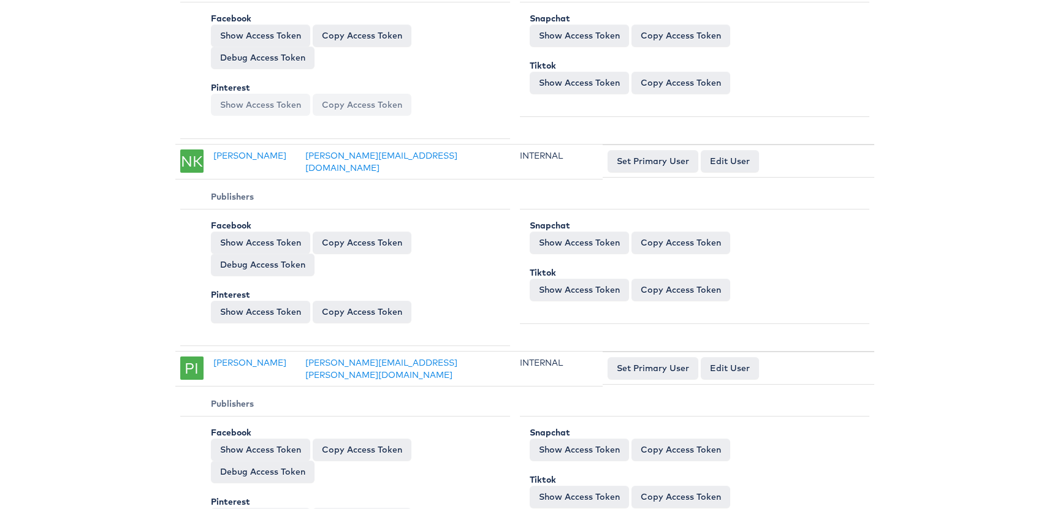
scroll to position [8740, 0]
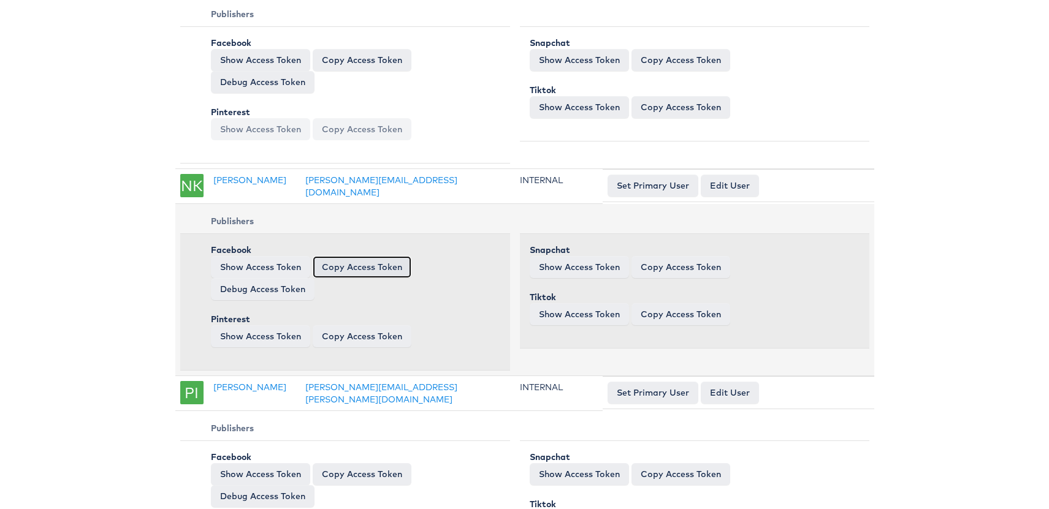
click at [381, 256] on button "Copy Access Token" at bounding box center [362, 267] width 99 height 22
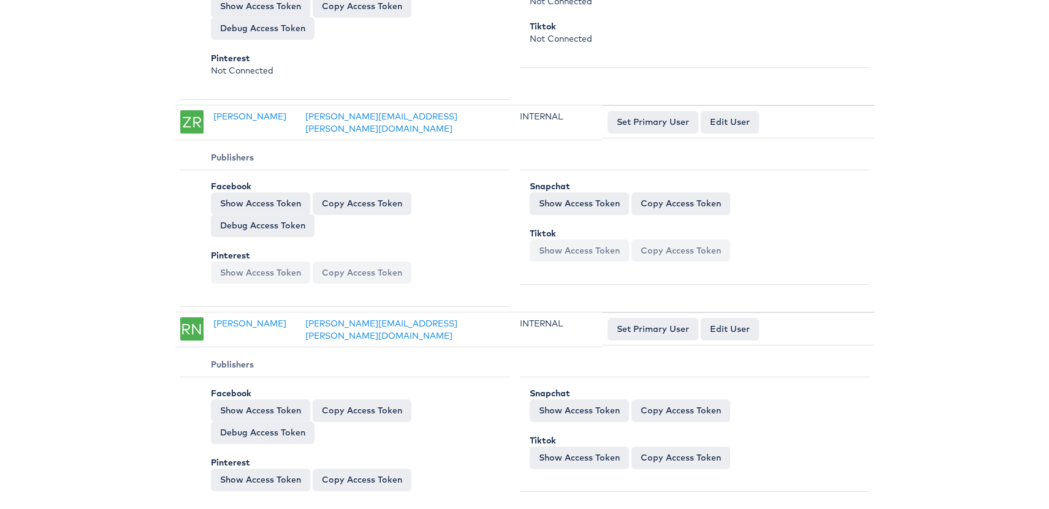
scroll to position [7966, 0]
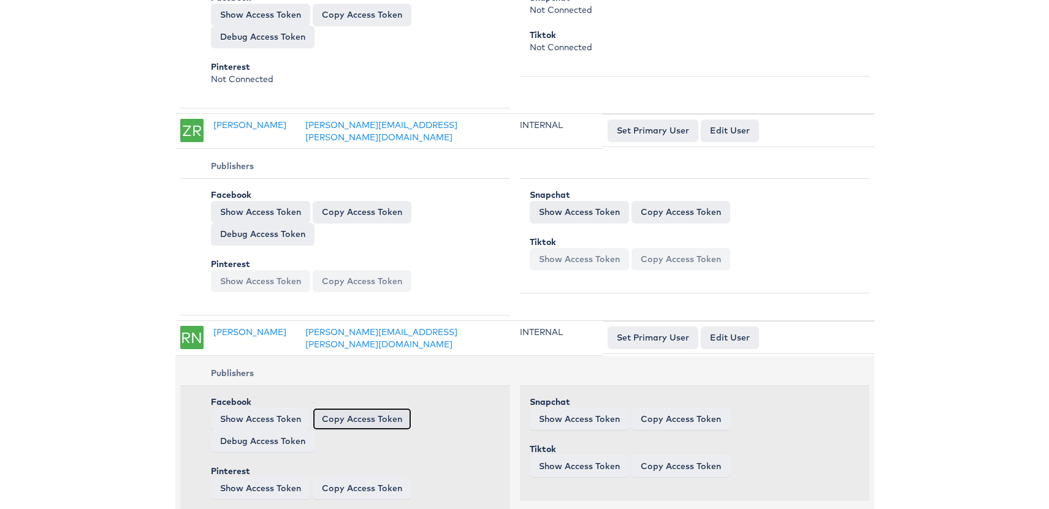
click at [362, 408] on button "Copy Access Token" at bounding box center [362, 419] width 99 height 22
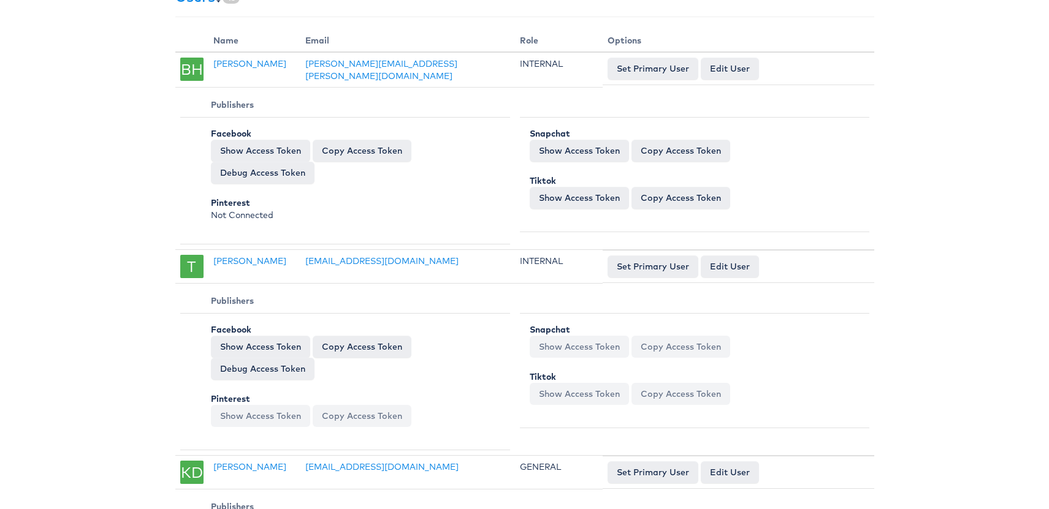
scroll to position [0, 0]
